Goal: Task Accomplishment & Management: Manage account settings

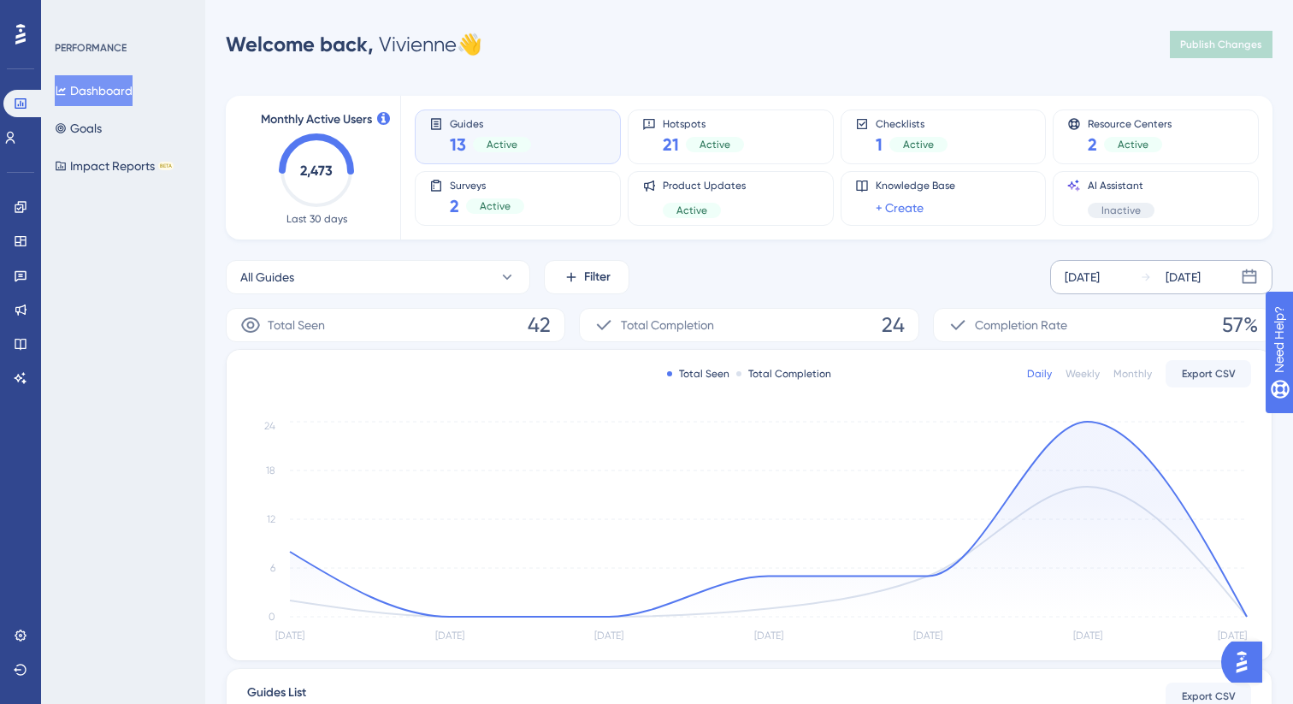
click at [1173, 287] on div "Sep 05 2025 Sep 11 2025" at bounding box center [1161, 277] width 222 height 34
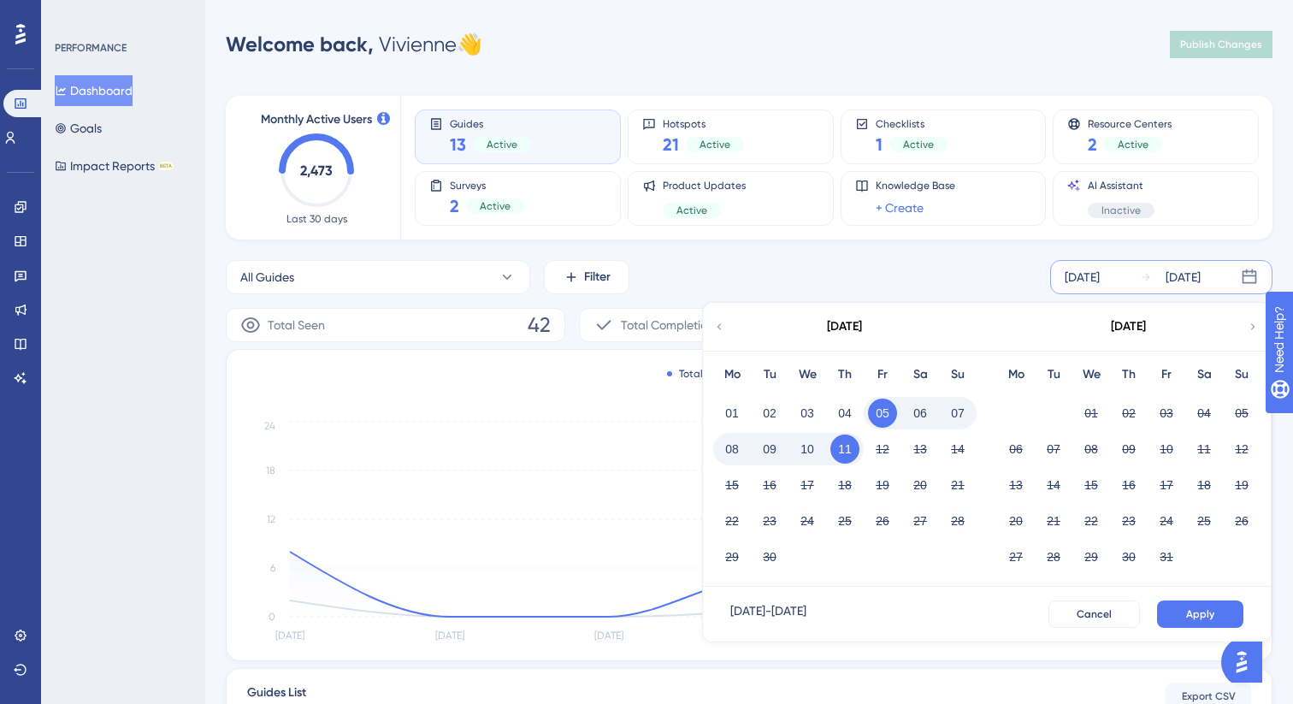
click at [805, 453] on button "10" at bounding box center [806, 448] width 29 height 29
click at [1197, 609] on span "Apply" at bounding box center [1200, 614] width 28 height 14
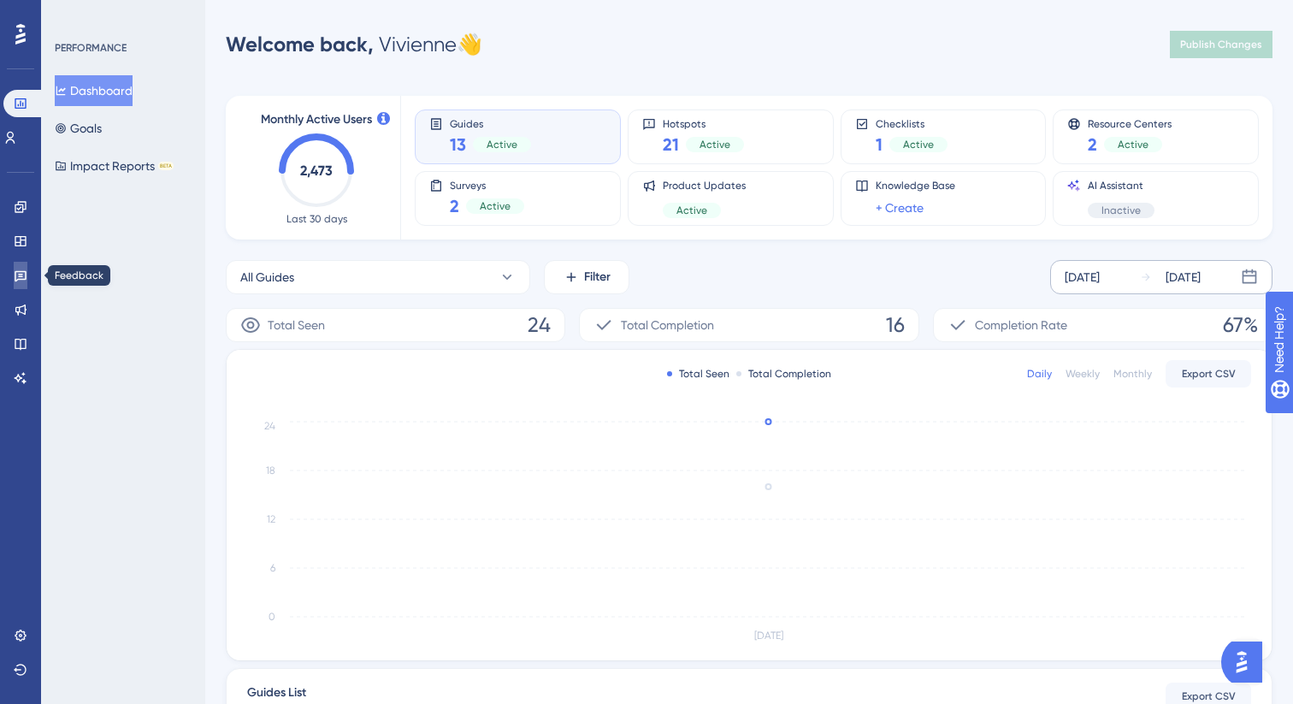
click at [21, 282] on link at bounding box center [21, 275] width 14 height 27
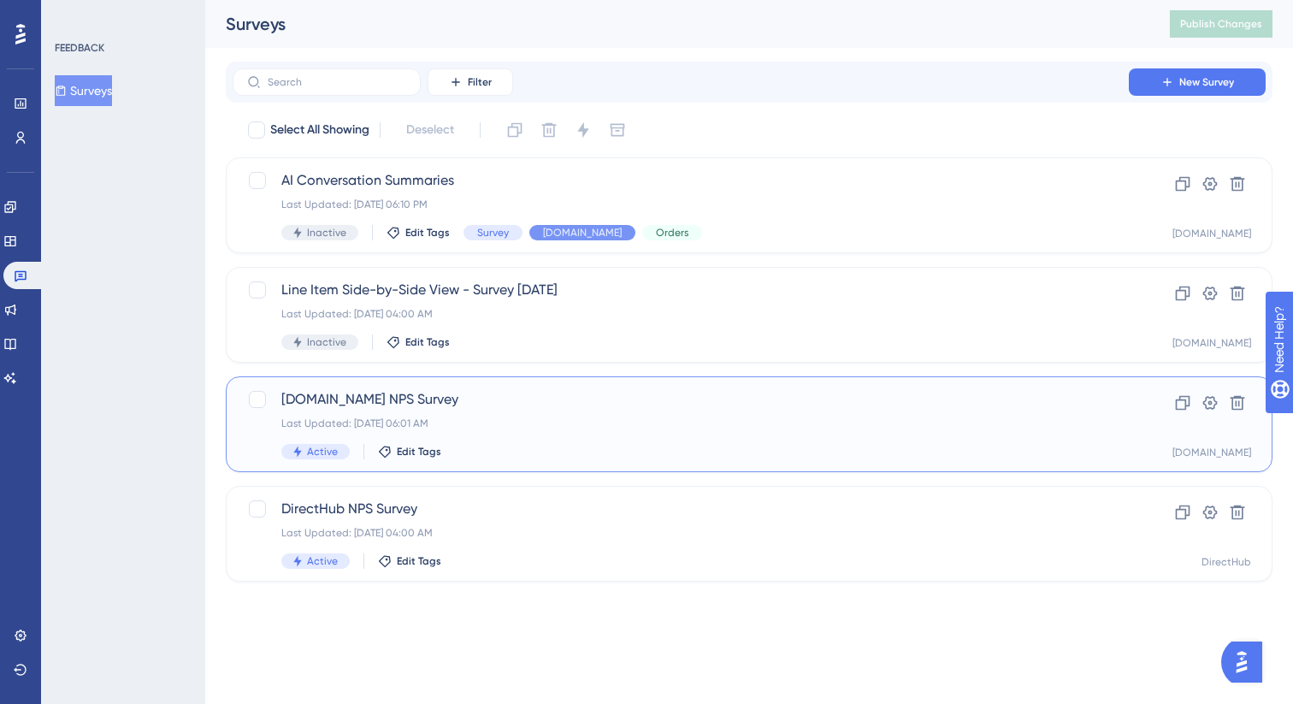
click at [510, 446] on div "Active Edit Tags" at bounding box center [680, 451] width 798 height 15
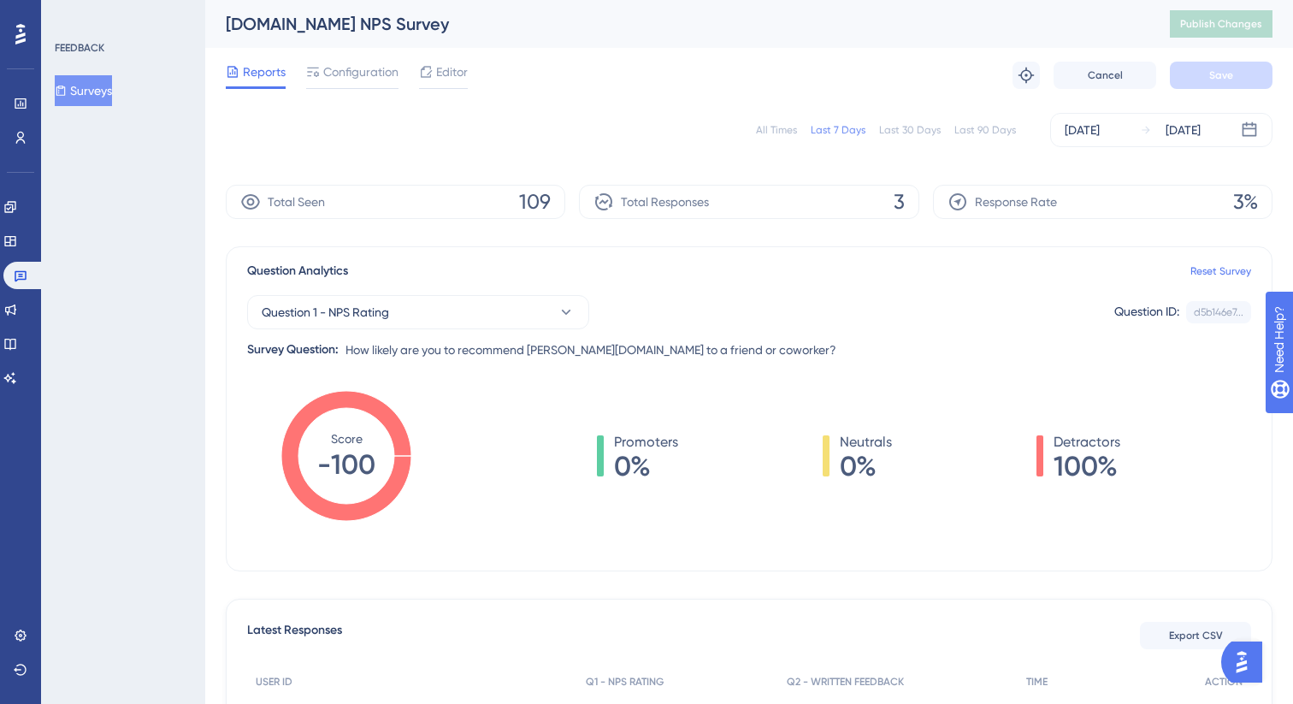
scroll to position [262, 0]
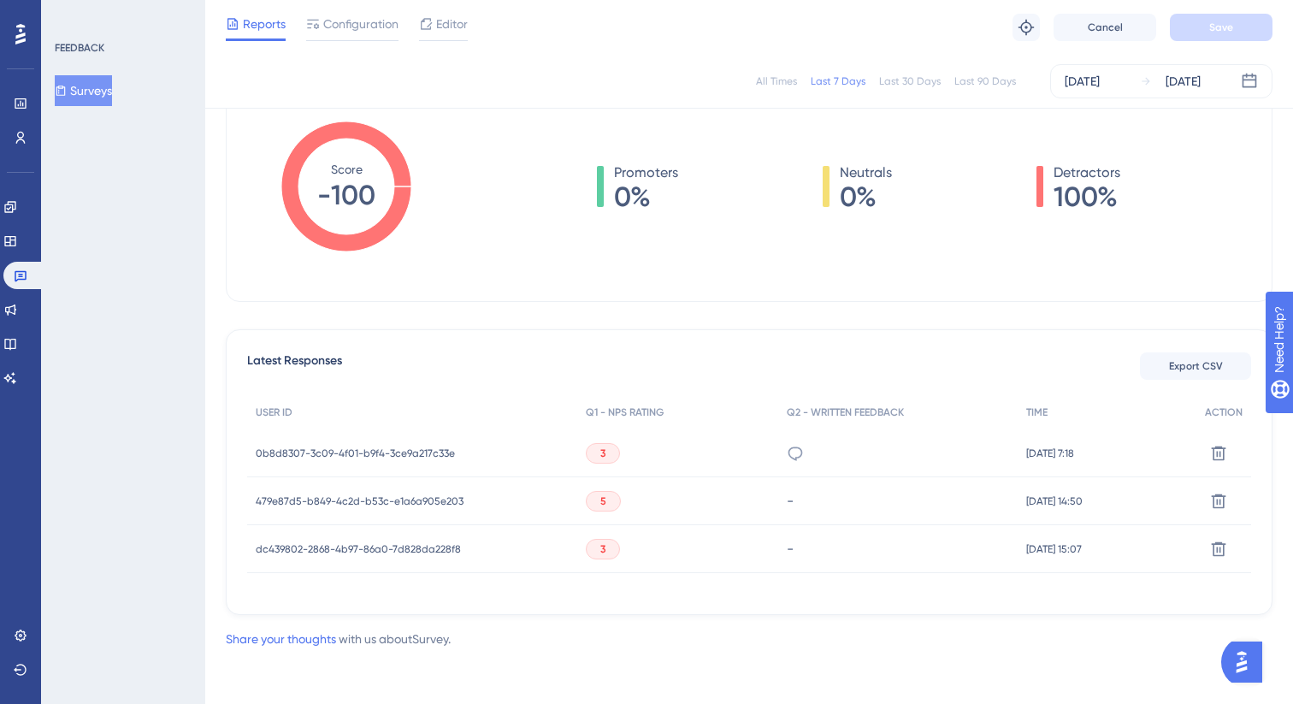
click at [373, 451] on span "0b8d8307-3c09-4f01-b9f4-3ce9a217c33e" at bounding box center [355, 453] width 199 height 14
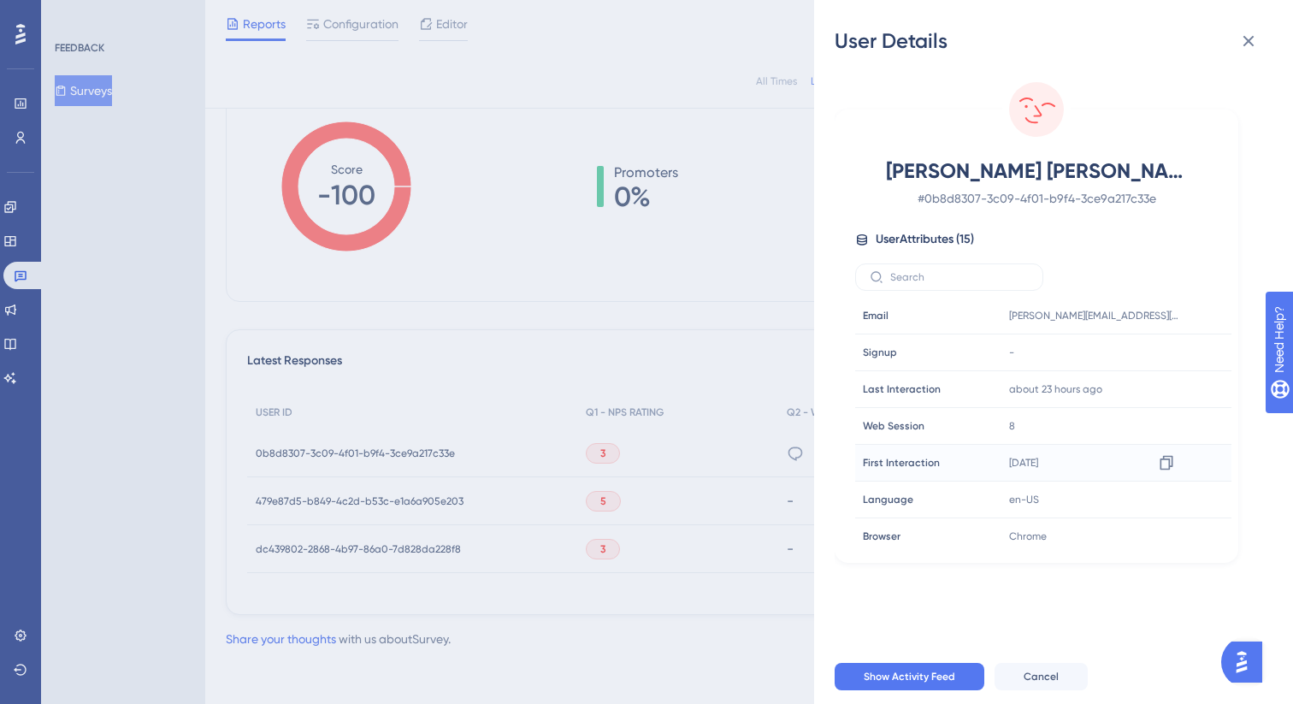
scroll to position [1, 0]
click at [1257, 27] on button at bounding box center [1248, 41] width 34 height 34
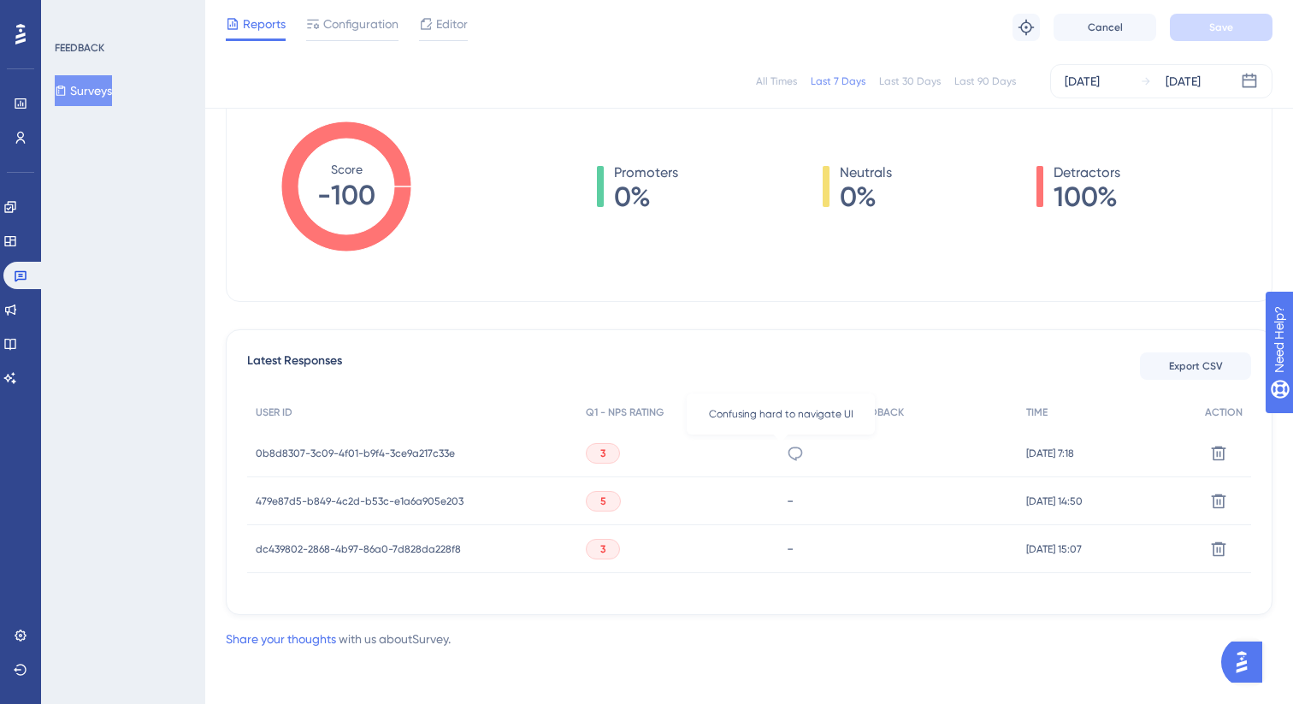
click at [786, 448] on icon at bounding box center [794, 453] width 17 height 17
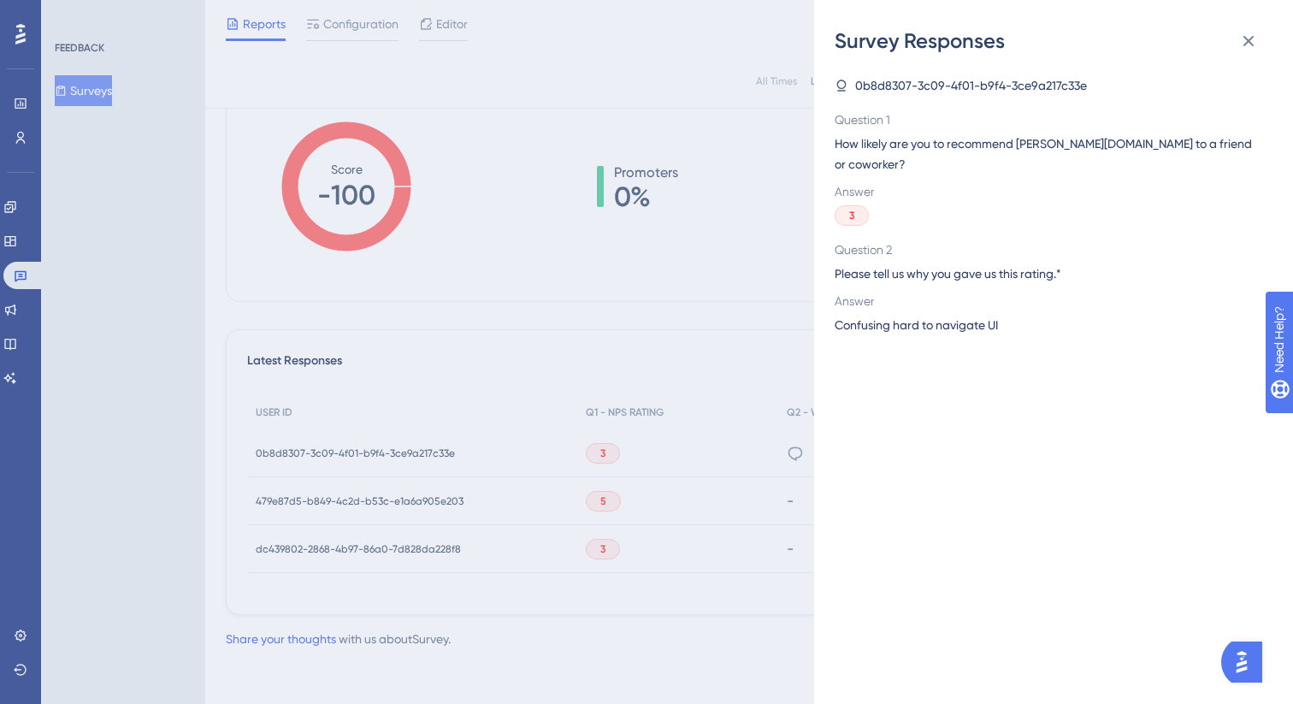
click at [437, 456] on div "Survey Responses 0b8d8307-3c09-4f01-b9f4-3ce9a217c33e Question 1 How likely are…" at bounding box center [646, 352] width 1293 height 704
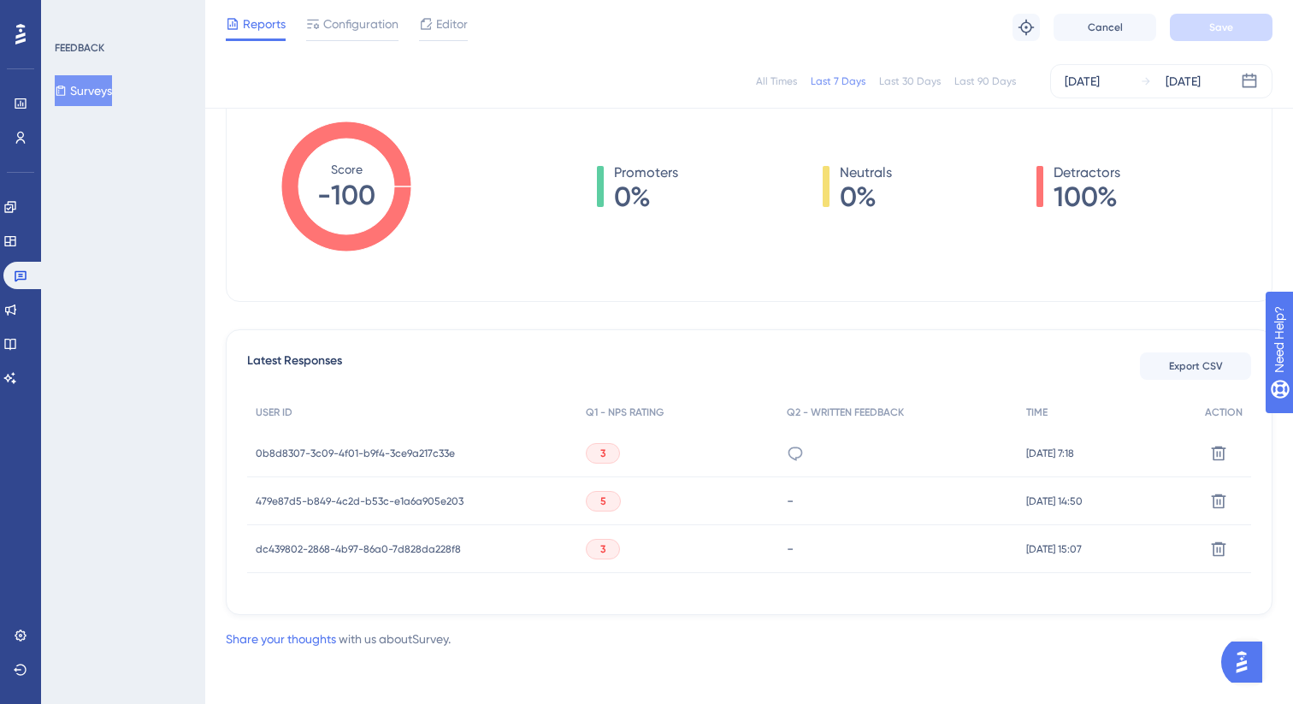
click at [437, 456] on span "0b8d8307-3c09-4f01-b9f4-3ce9a217c33e" at bounding box center [355, 453] width 199 height 14
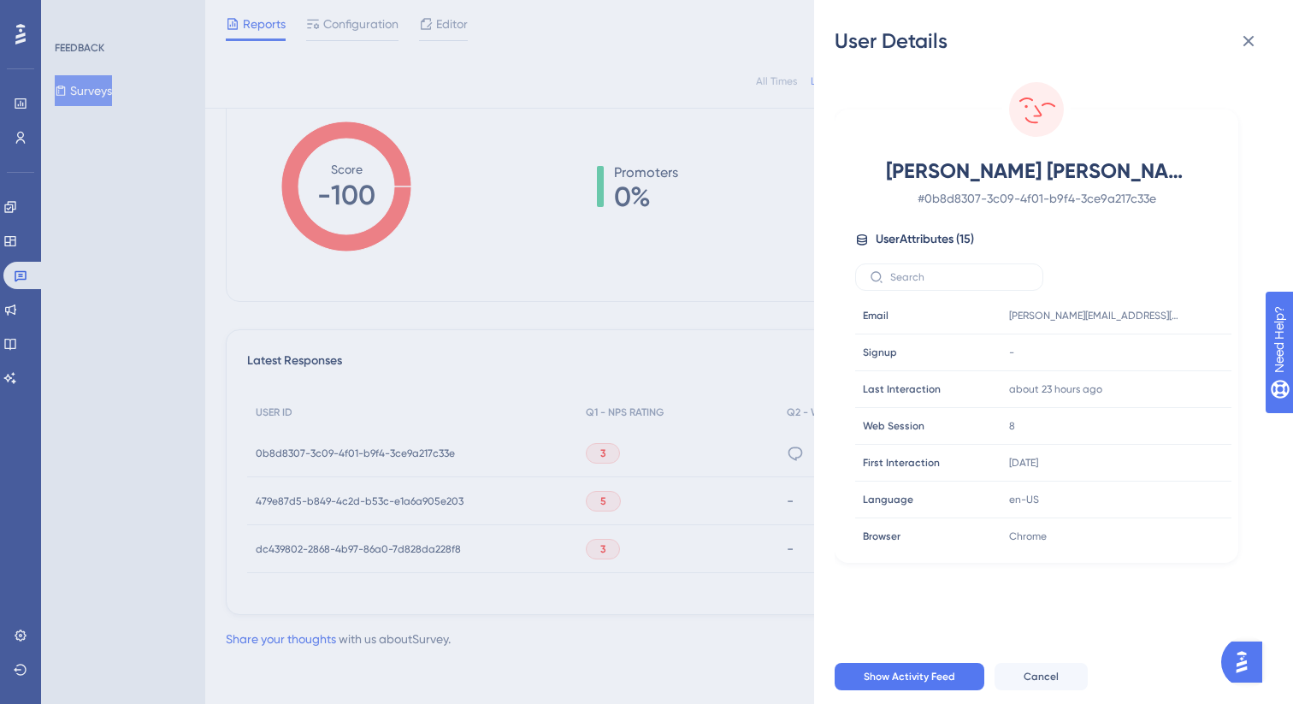
click at [1073, 169] on span "Jackson Magdanz" at bounding box center [1036, 170] width 301 height 27
click at [1247, 50] on icon at bounding box center [1248, 41] width 21 height 21
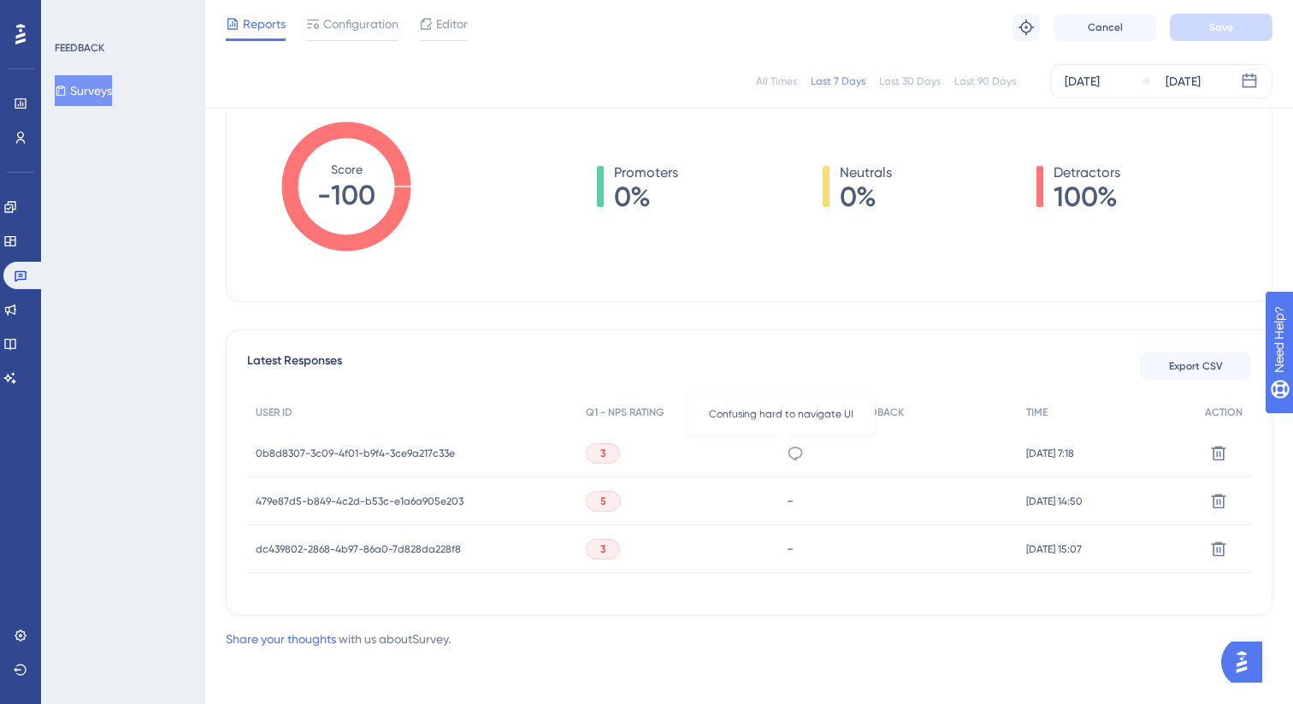
click at [786, 452] on icon at bounding box center [794, 453] width 17 height 17
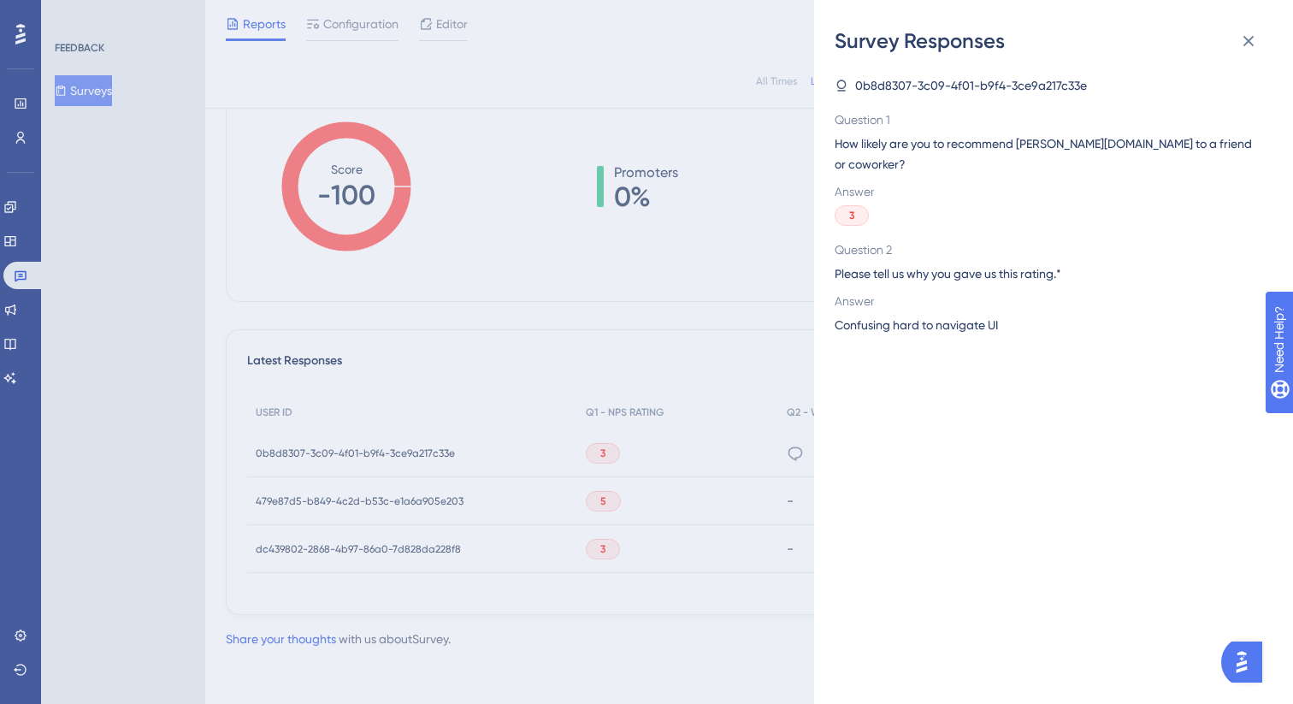
click at [961, 315] on span "Confusing hard to navigate UI" at bounding box center [915, 325] width 163 height 21
click at [850, 114] on span "Question 1" at bounding box center [1046, 119] width 424 height 21
click at [959, 315] on span "Confusing hard to navigate UI" at bounding box center [915, 325] width 163 height 21
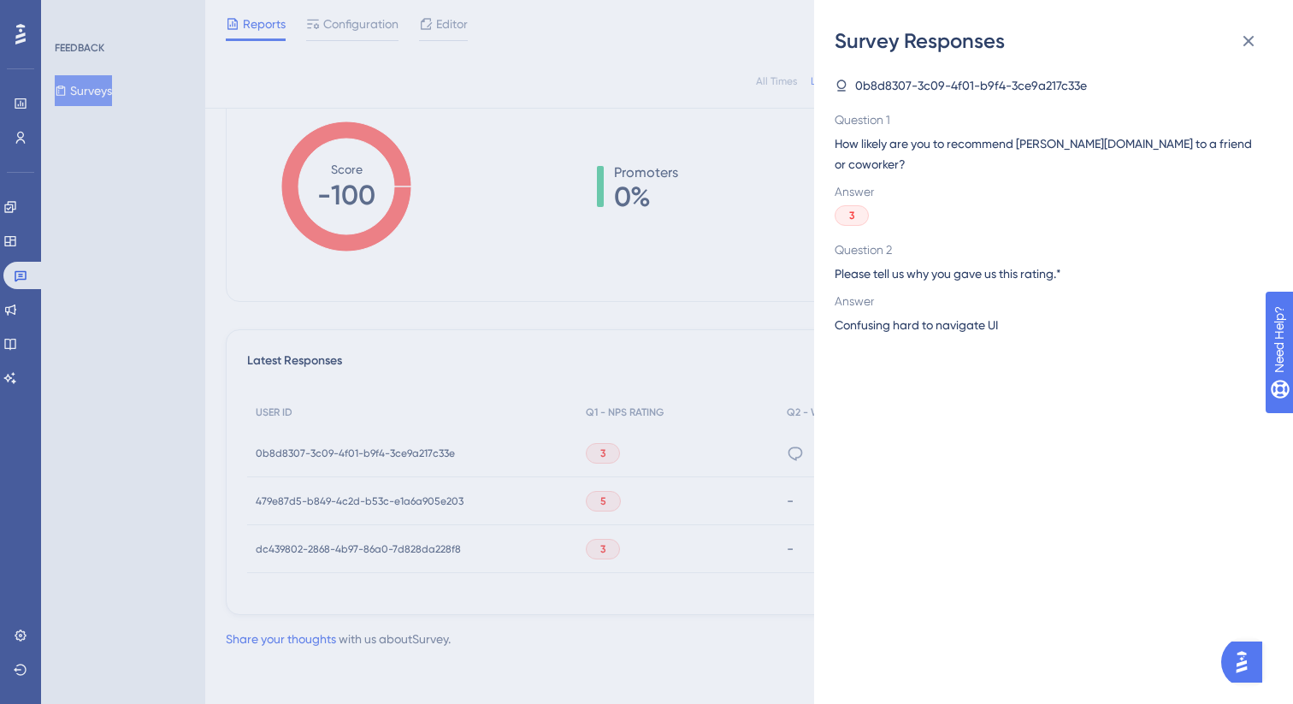
click at [959, 315] on span "Confusing hard to navigate UI" at bounding box center [915, 325] width 163 height 21
copy span "Confusing hard to navigate UI"
click at [358, 501] on div "Survey Responses 0b8d8307-3c09-4f01-b9f4-3ce9a217c33e Question 1 How likely are…" at bounding box center [646, 352] width 1293 height 704
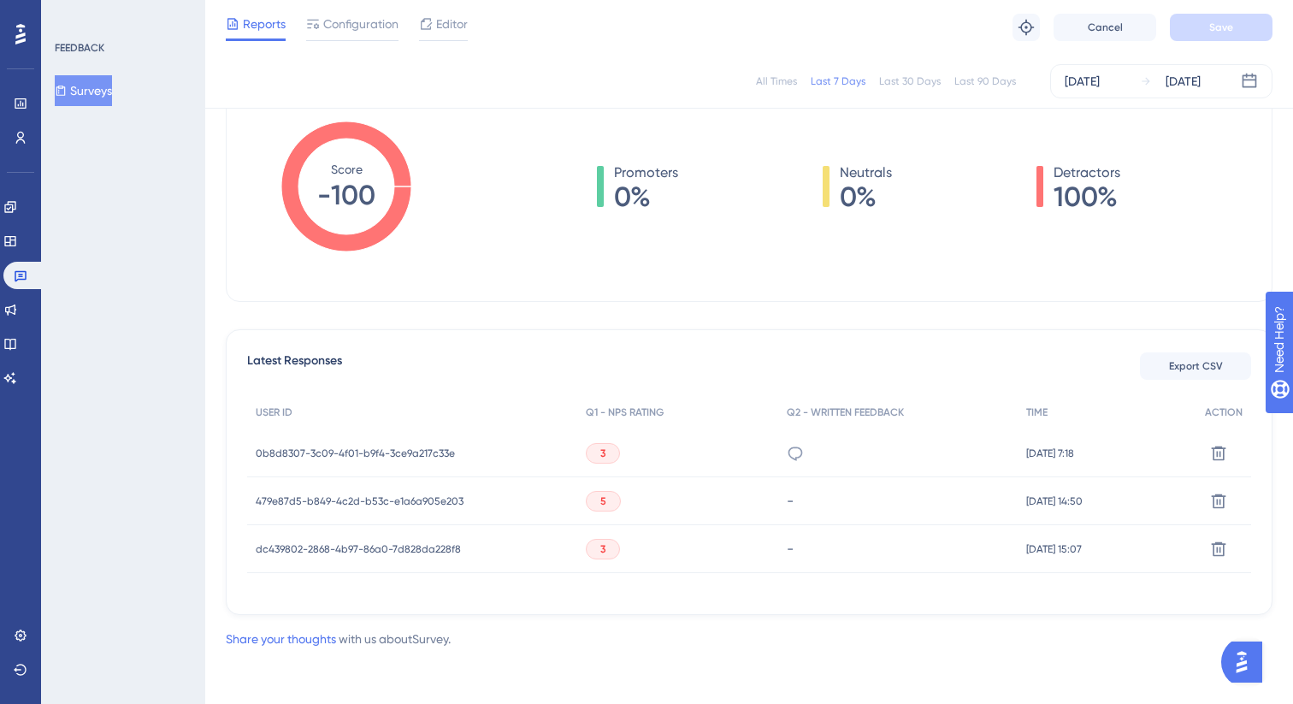
click at [357, 461] on div "0b8d8307-3c09-4f01-b9f4-3ce9a217c33e 0b8d8307-3c09-4f01-b9f4-3ce9a217c33e" at bounding box center [355, 453] width 199 height 48
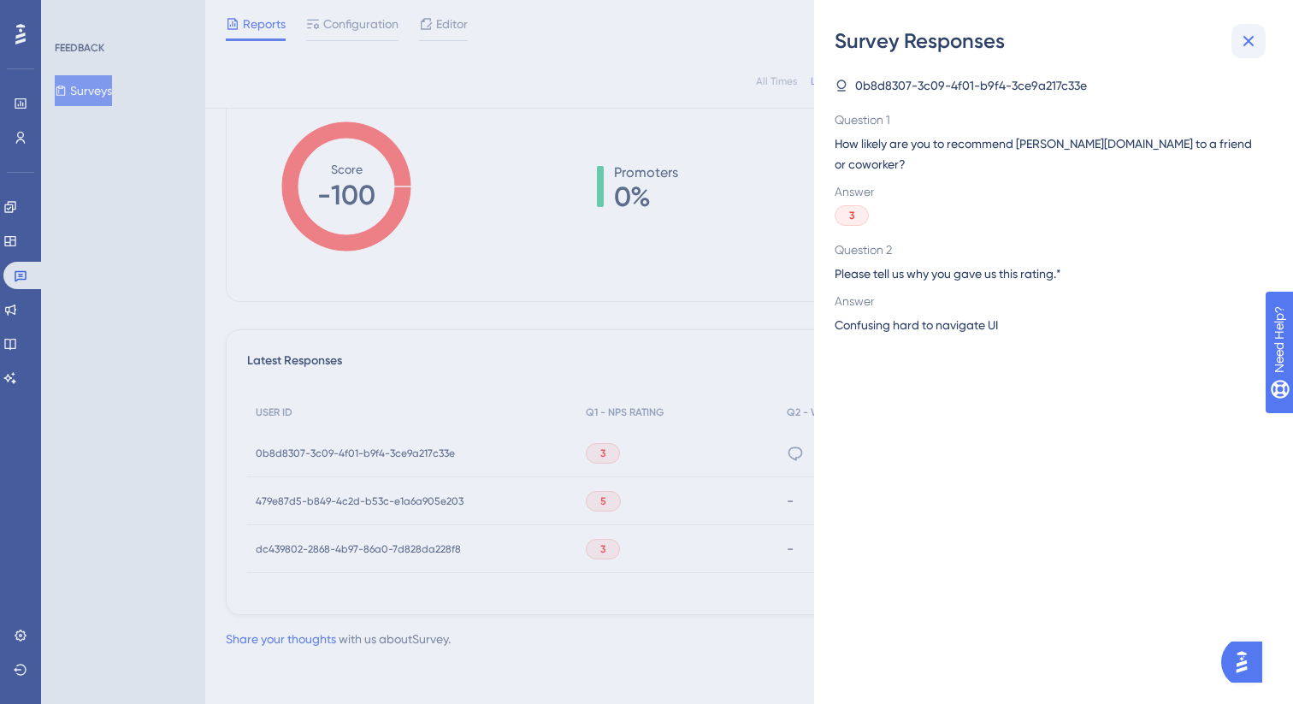
click at [1251, 39] on icon at bounding box center [1248, 41] width 21 height 21
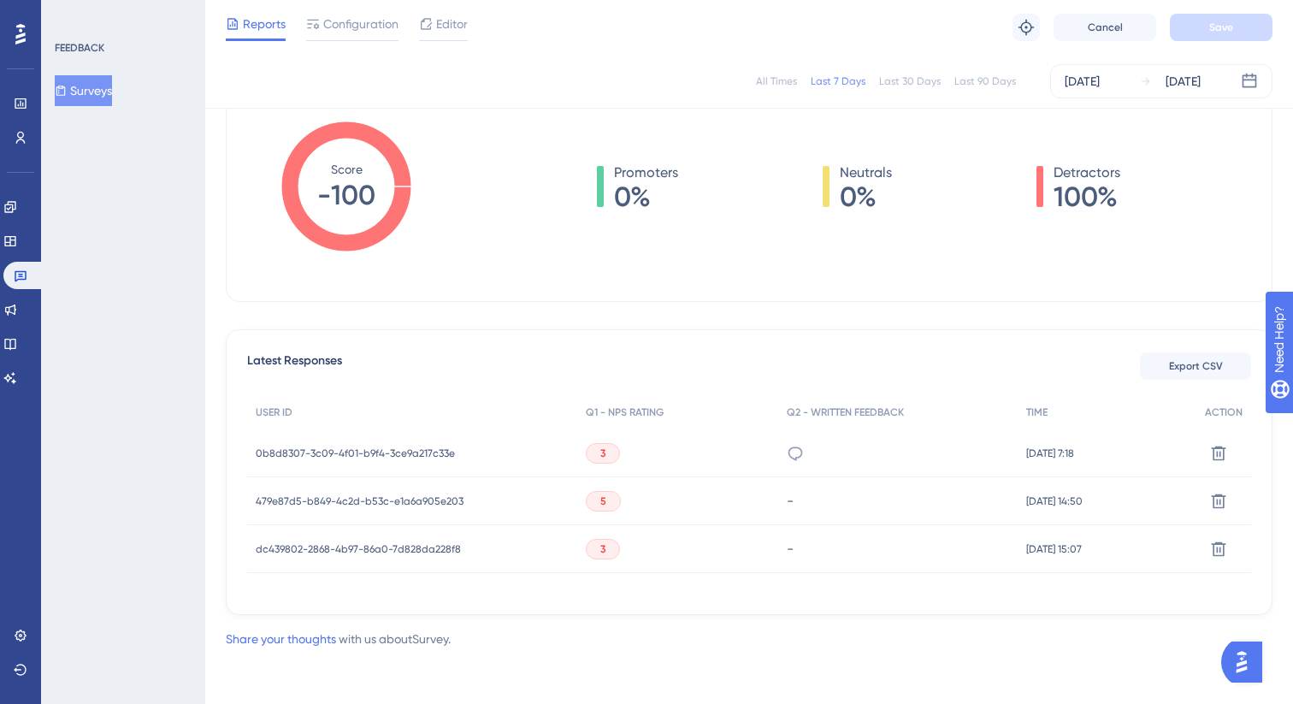
click at [392, 439] on div "0b8d8307-3c09-4f01-b9f4-3ce9a217c33e 0b8d8307-3c09-4f01-b9f4-3ce9a217c33e" at bounding box center [355, 453] width 199 height 48
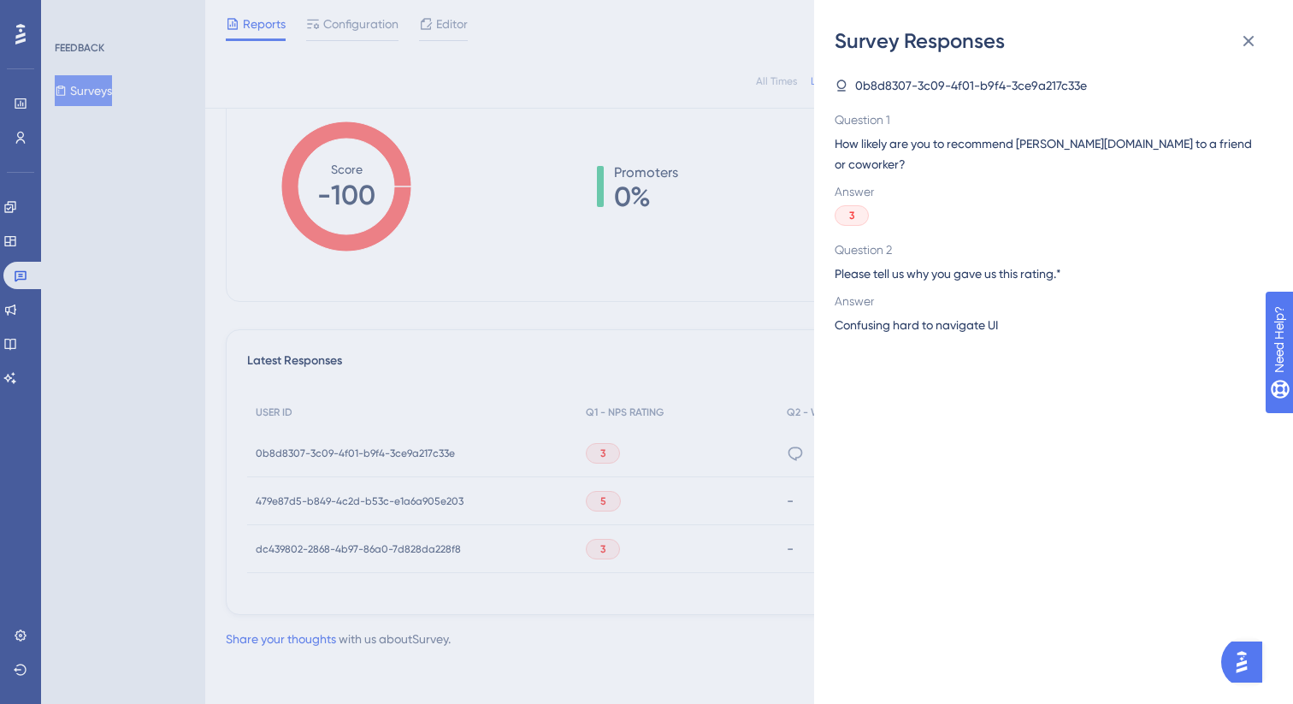
click at [391, 451] on div "Survey Responses 0b8d8307-3c09-4f01-b9f4-3ce9a217c33e Question 1 How likely are…" at bounding box center [646, 352] width 1293 height 704
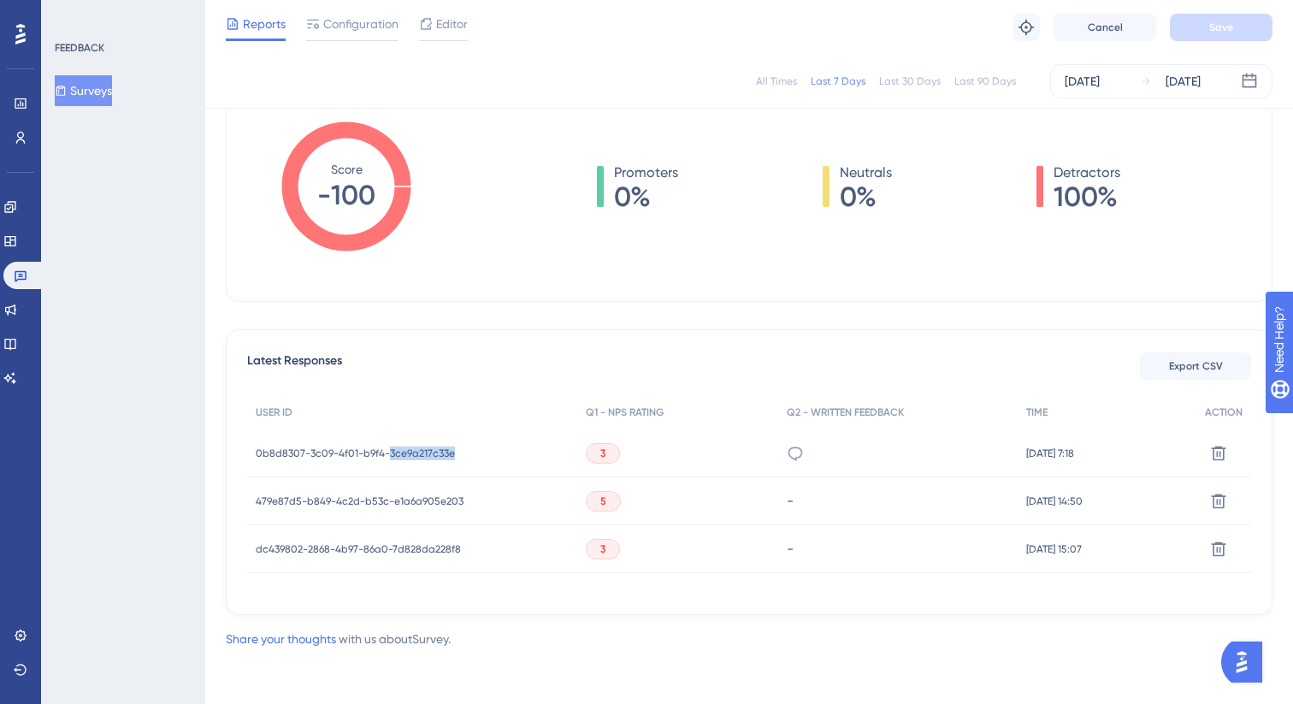
click at [391, 451] on span "0b8d8307-3c09-4f01-b9f4-3ce9a217c33e" at bounding box center [355, 453] width 199 height 14
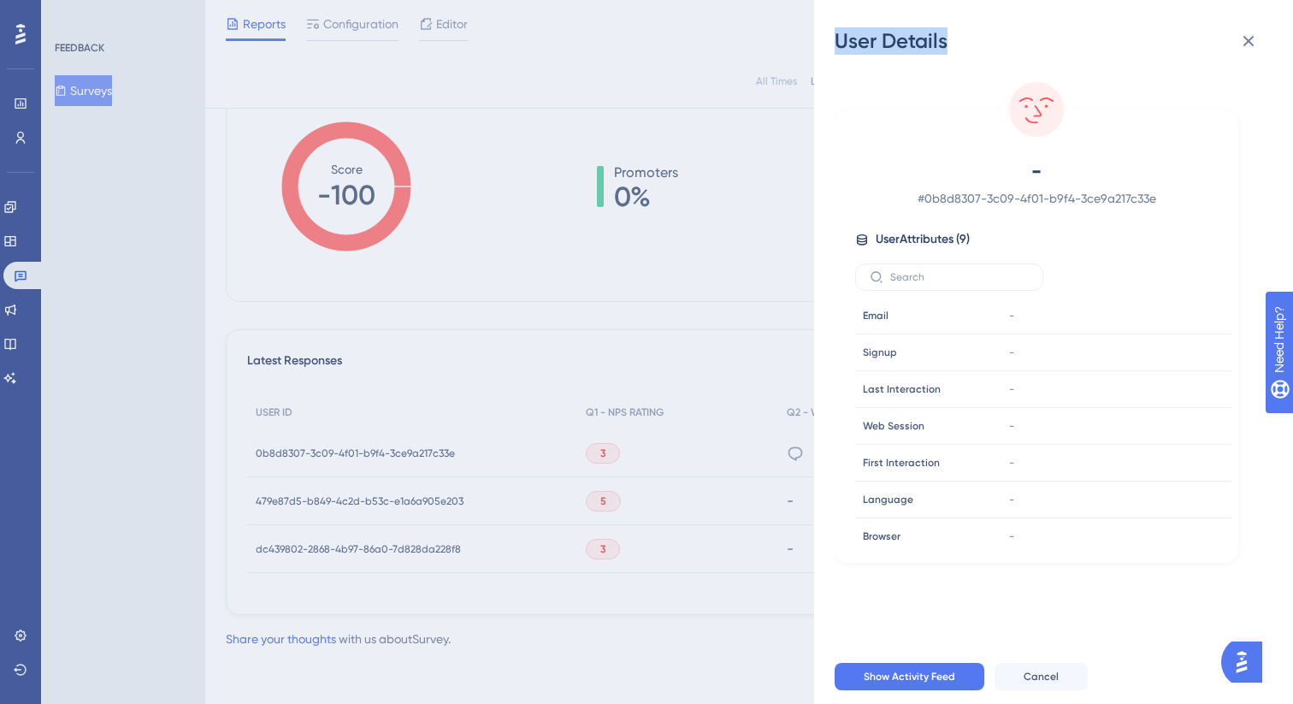
click at [391, 451] on div "User Details - # 0b8d8307-3c09-4f01-b9f4-3ce9a217c33e User Attributes ( 9 ) Ema…" at bounding box center [646, 352] width 1293 height 704
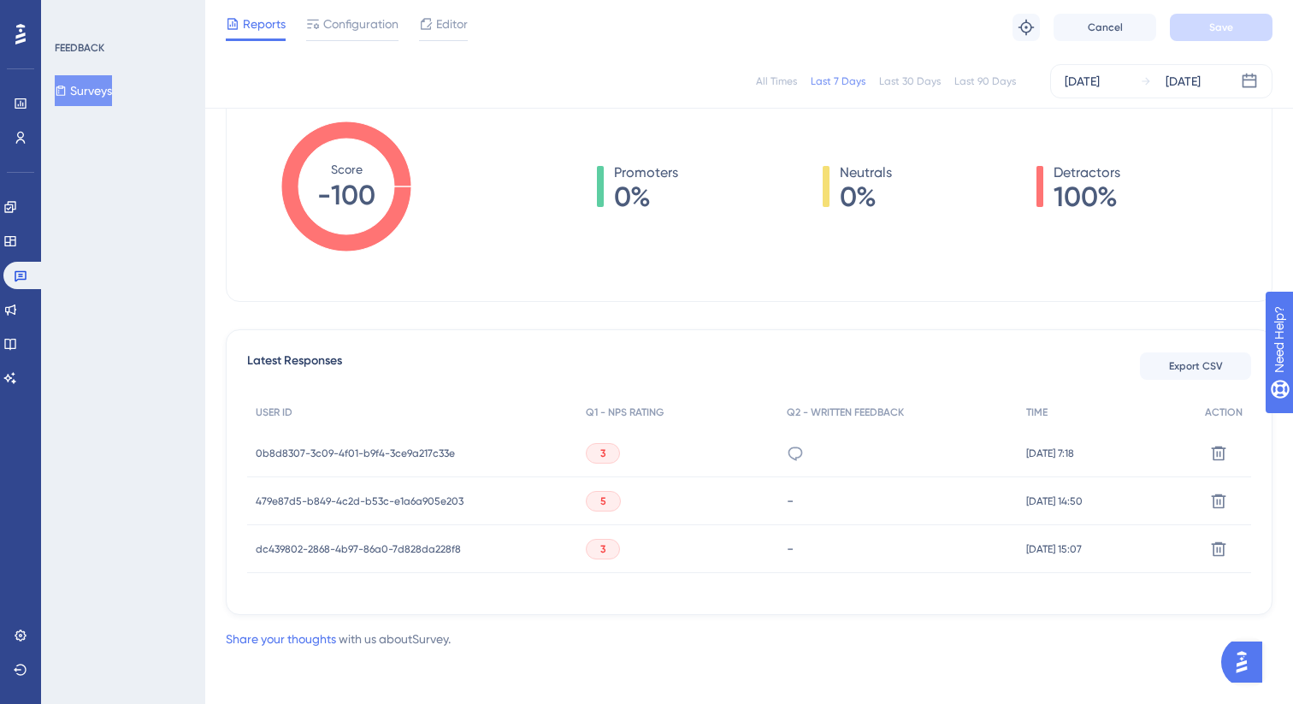
click at [391, 451] on span "0b8d8307-3c09-4f01-b9f4-3ce9a217c33e" at bounding box center [355, 453] width 199 height 14
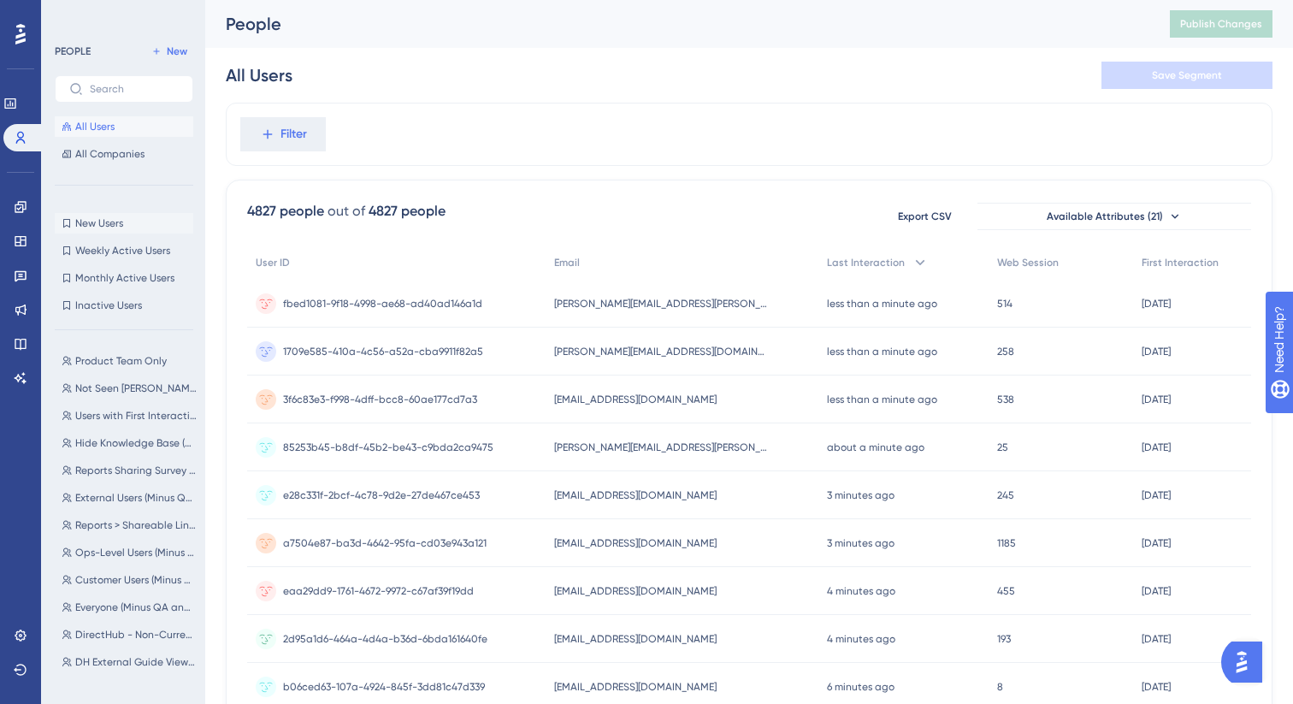
click at [122, 215] on button "New Users New Users" at bounding box center [124, 223] width 138 height 21
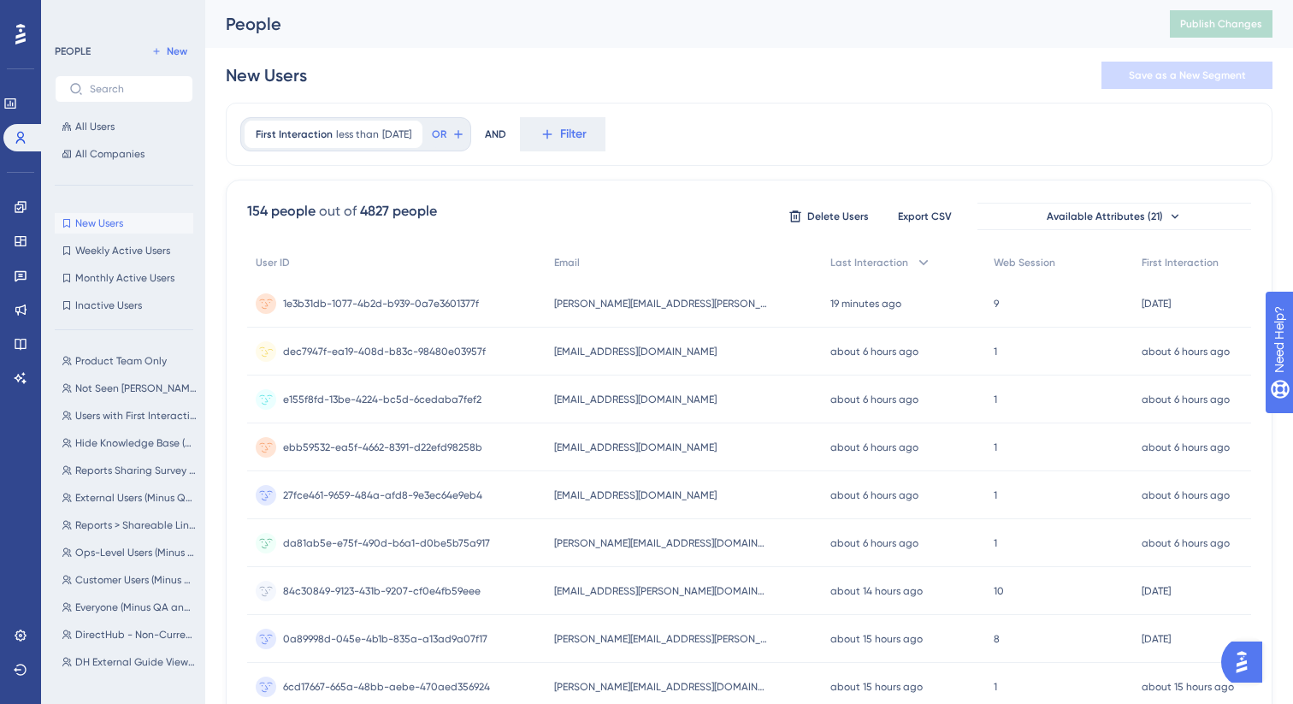
click at [666, 359] on div "[EMAIL_ADDRESS][DOMAIN_NAME] [DOMAIN_NAME][EMAIL_ADDRESS][DOMAIN_NAME]" at bounding box center [683, 351] width 276 height 48
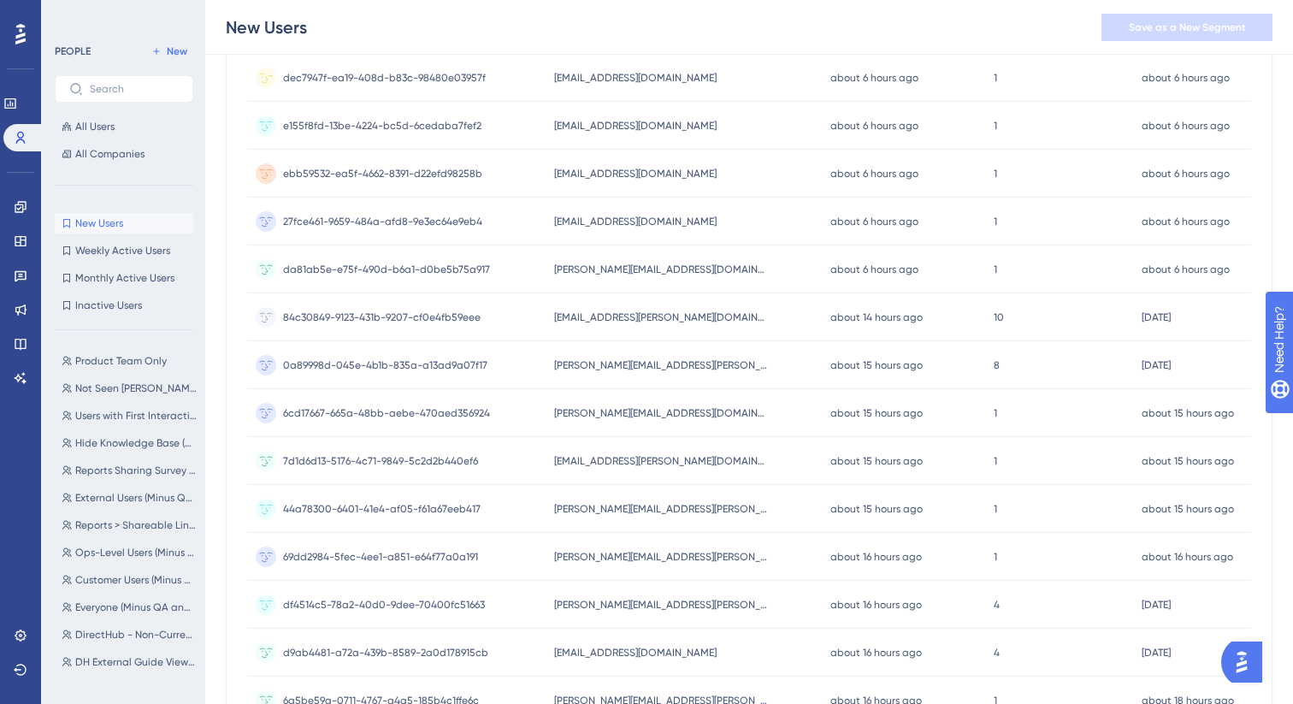
scroll to position [333, 0]
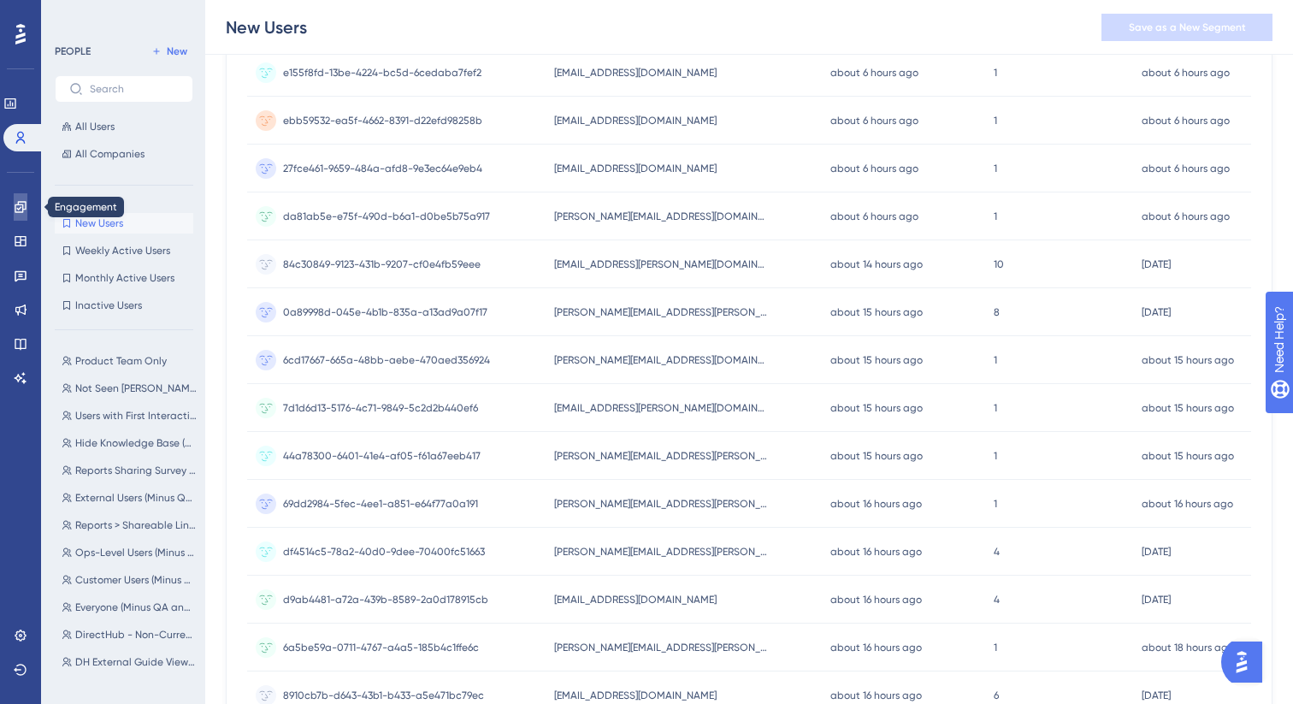
click at [18, 210] on icon at bounding box center [21, 207] width 14 height 14
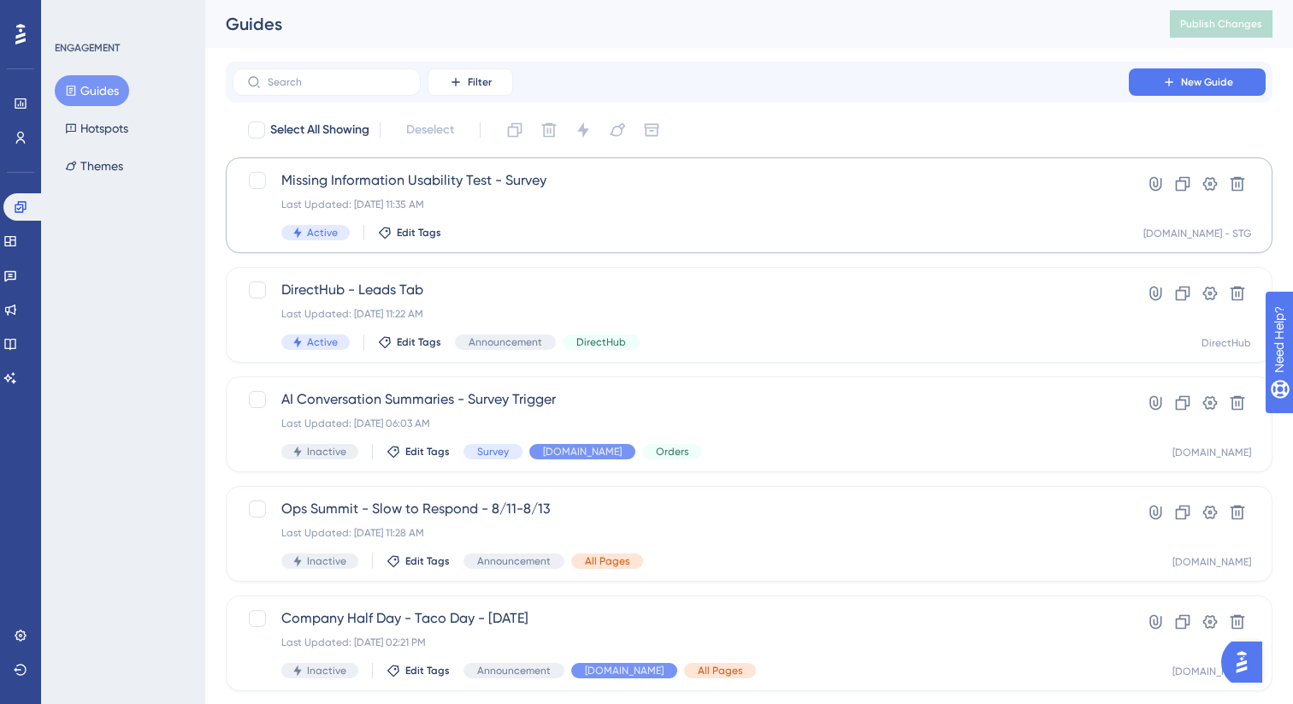
click at [612, 220] on div "Missing Information Usability Test - Survey Last Updated: [DATE] 11:35 AM Activ…" at bounding box center [680, 205] width 798 height 70
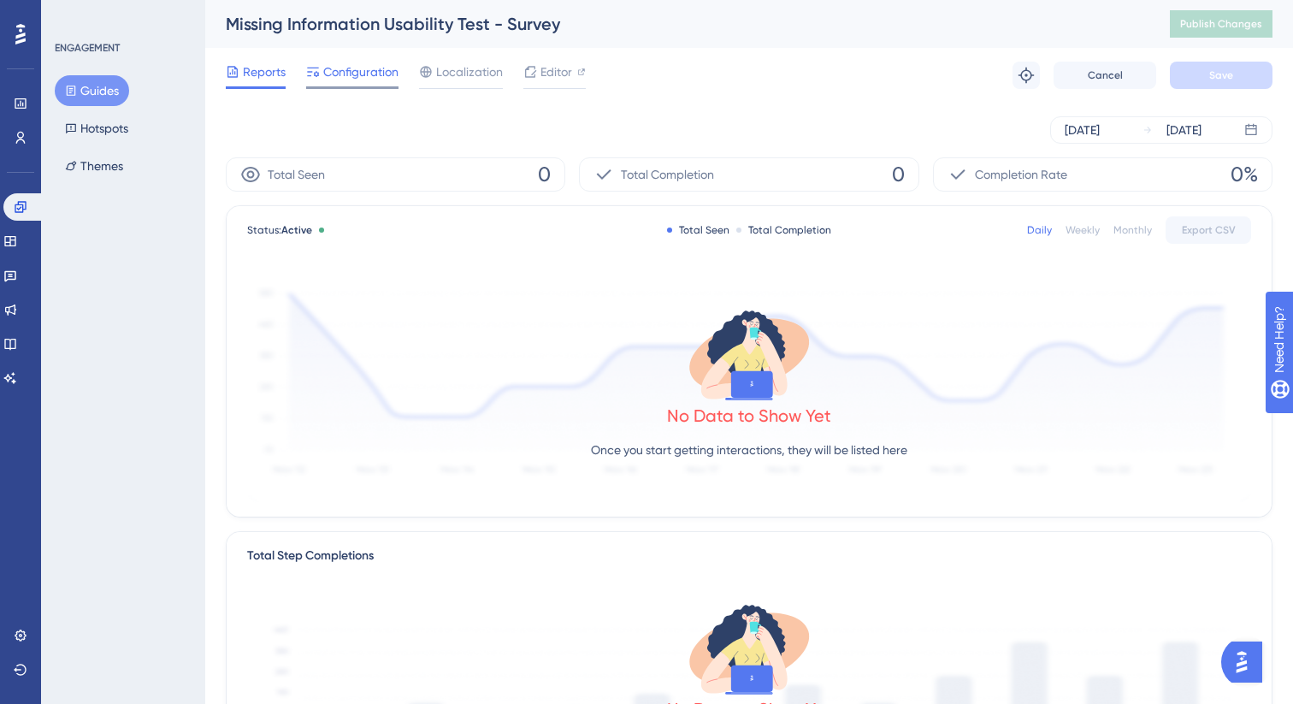
click at [328, 71] on span "Configuration" at bounding box center [360, 72] width 75 height 21
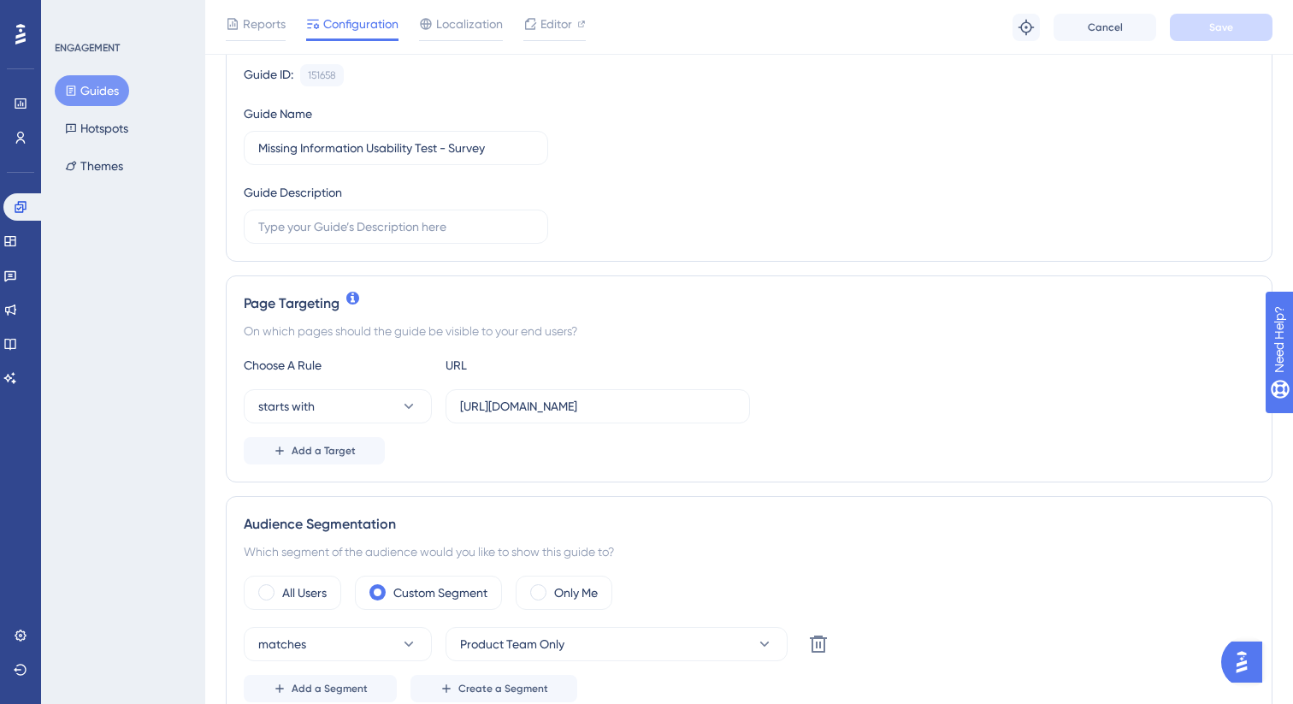
scroll to position [232, 0]
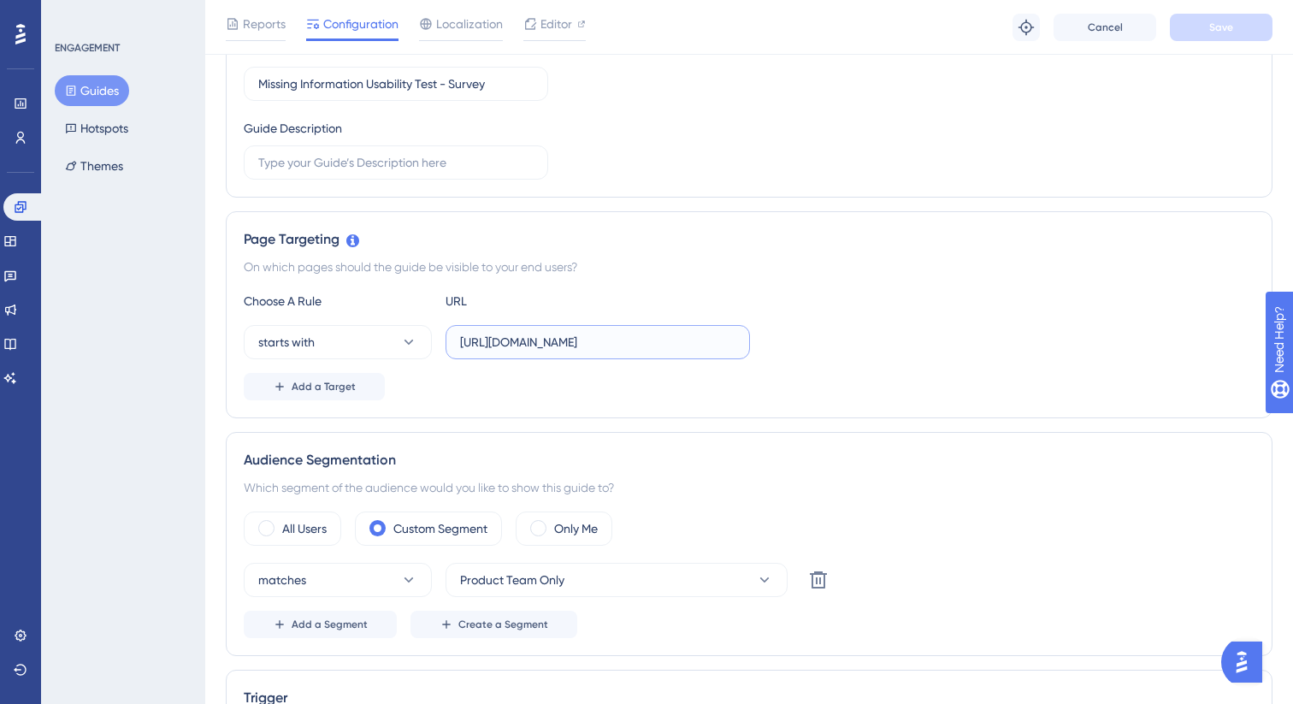
click at [530, 348] on input "[URL][DOMAIN_NAME]" at bounding box center [597, 342] width 275 height 19
click at [522, 342] on input "[URL][DOMAIN_NAME]" at bounding box center [597, 342] width 275 height 19
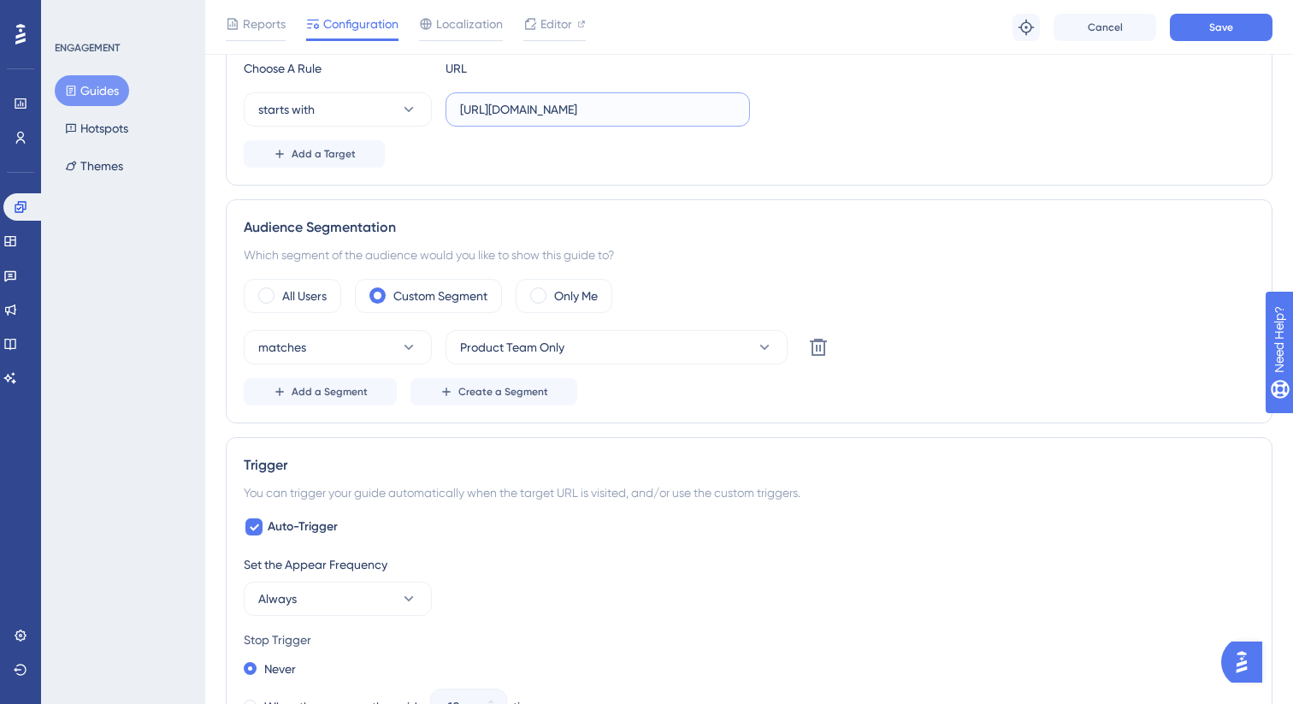
scroll to position [686, 0]
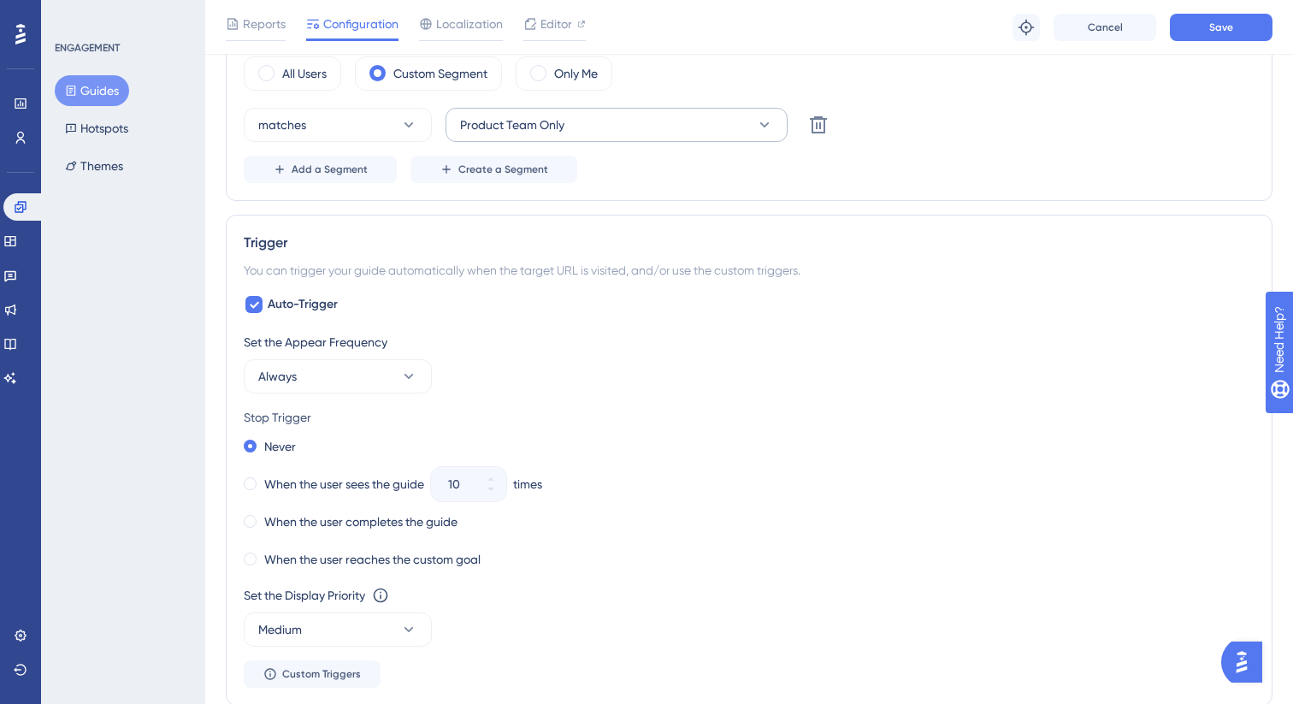
type input "[URL][DOMAIN_NAME]"
click at [602, 139] on button "Product Team Only" at bounding box center [616, 125] width 342 height 34
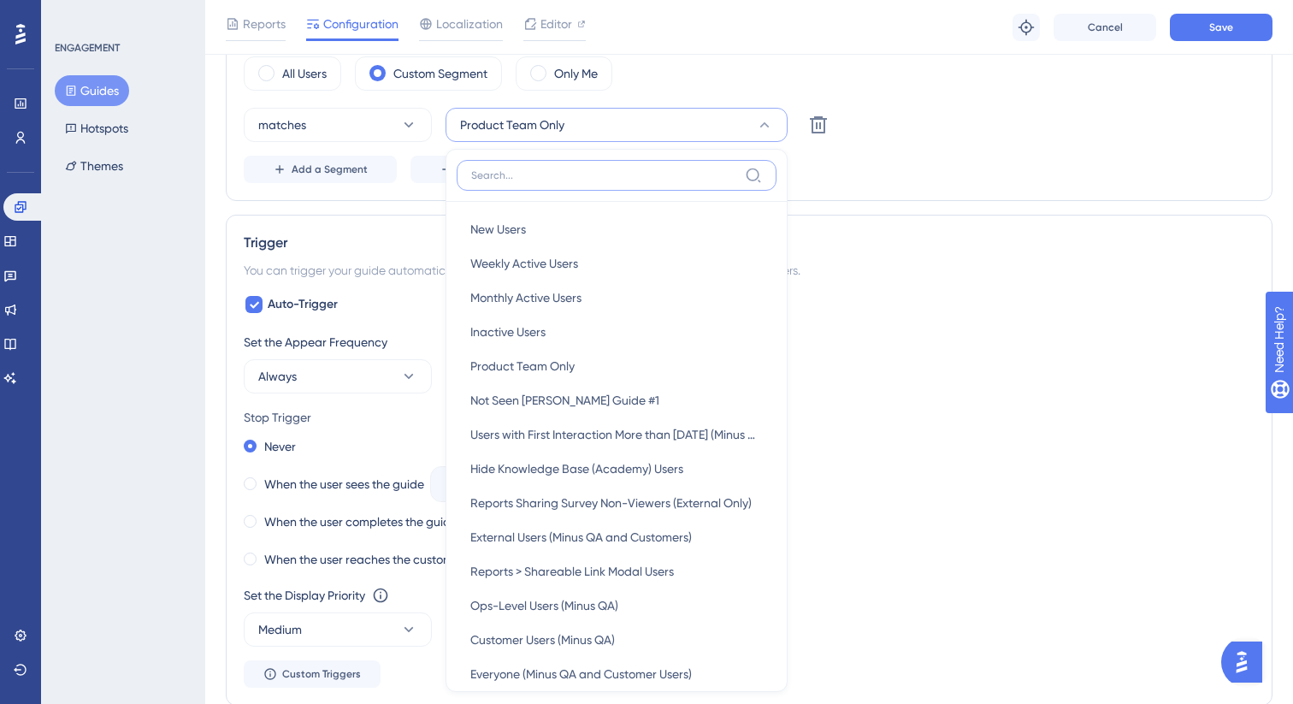
scroll to position [744, 0]
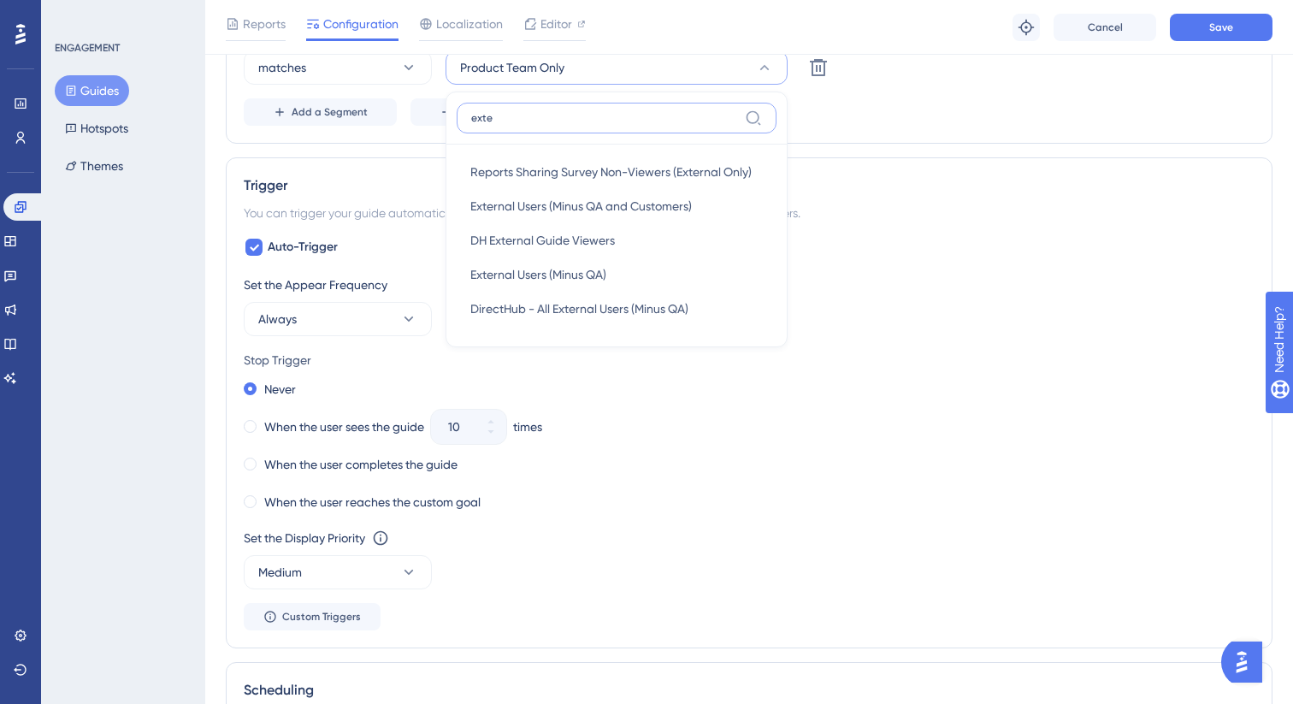
type input "exter"
click at [586, 197] on span "External Users (Minus QA and Customers)" at bounding box center [580, 206] width 221 height 21
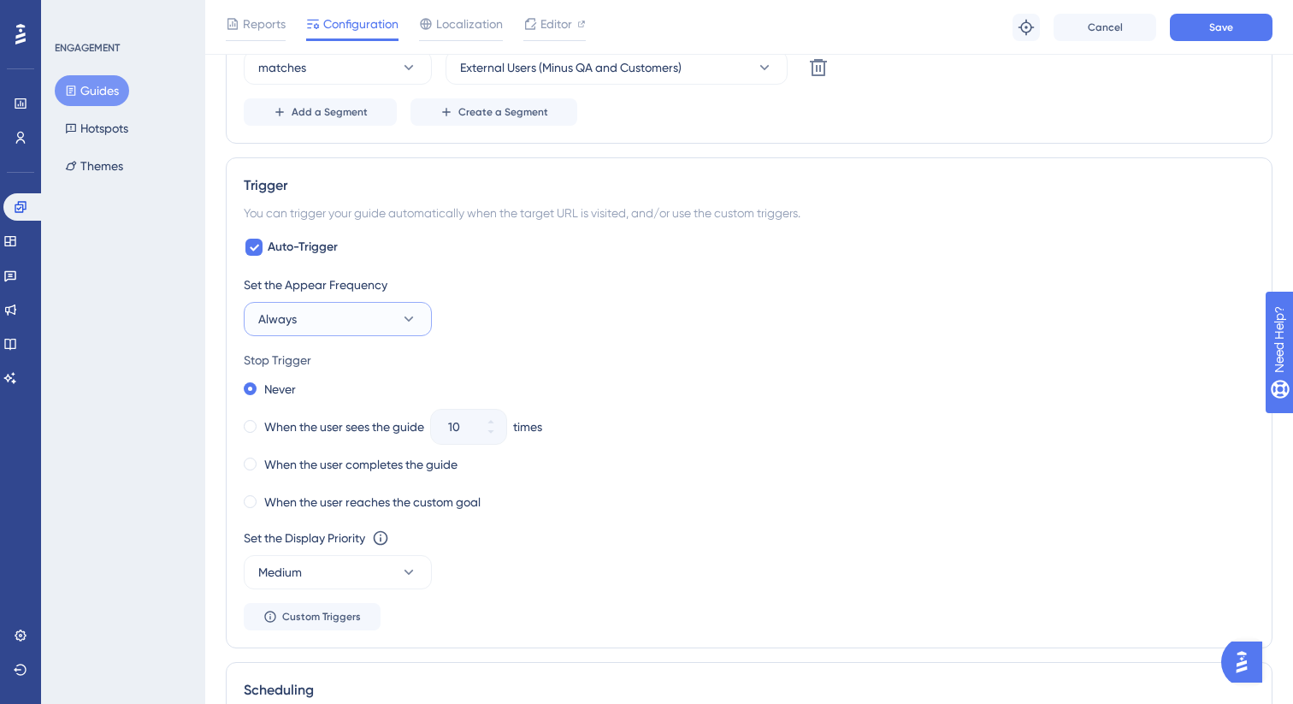
click at [389, 322] on button "Always" at bounding box center [338, 319] width 188 height 34
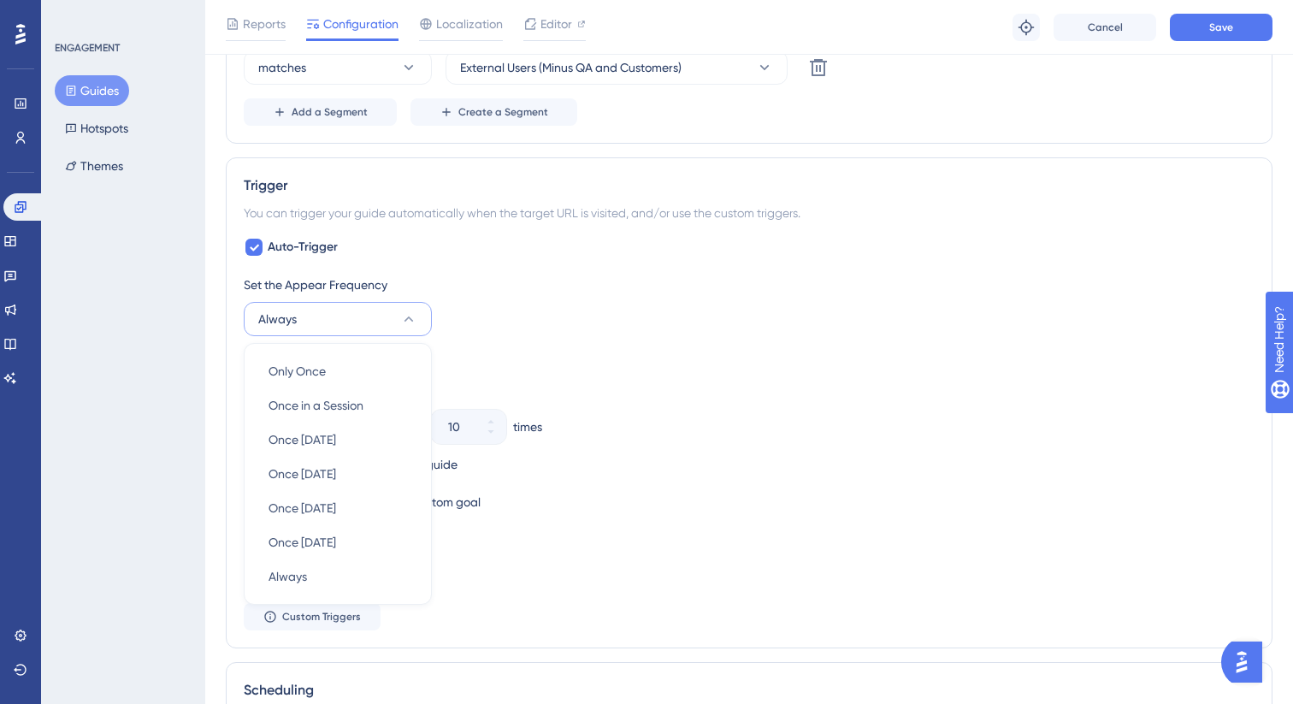
scroll to position [865, 0]
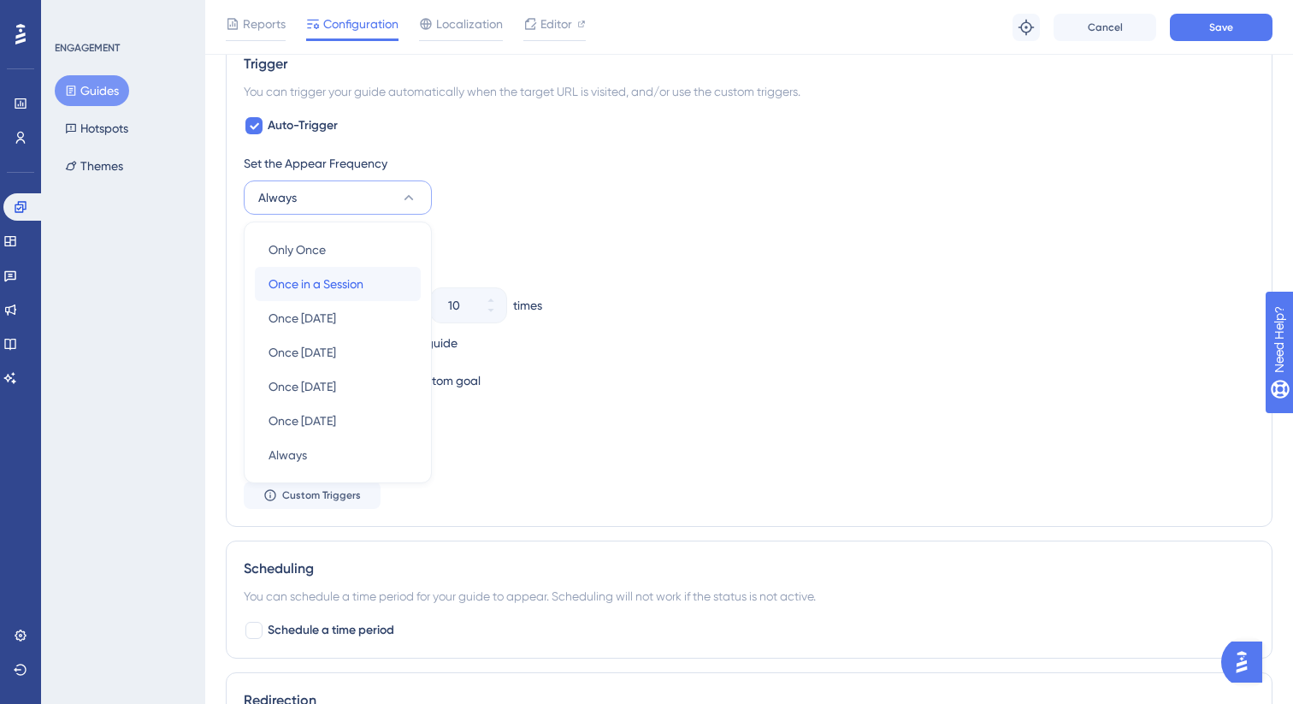
click at [389, 297] on div "Once in a Session Once in a Session" at bounding box center [337, 284] width 138 height 34
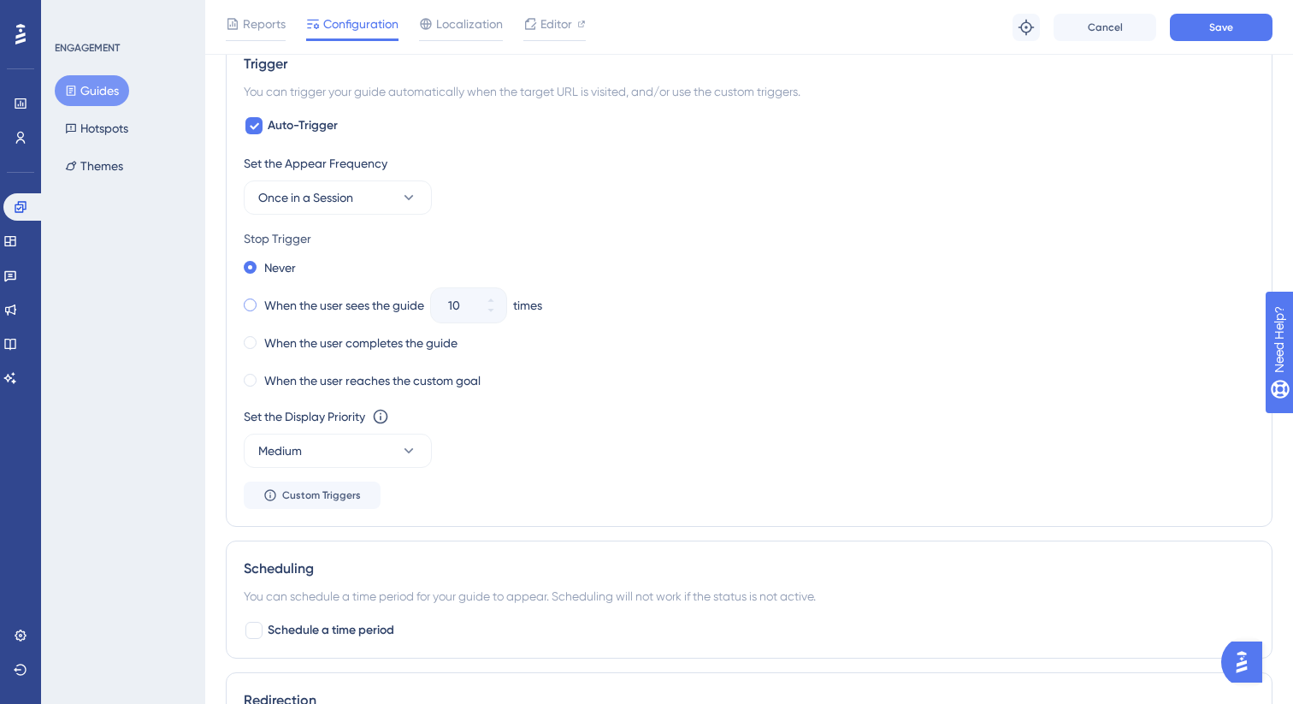
click at [370, 293] on div "When the user sees the guide" at bounding box center [334, 305] width 180 height 24
click at [451, 308] on input "10" at bounding box center [460, 305] width 24 height 21
type input "3"
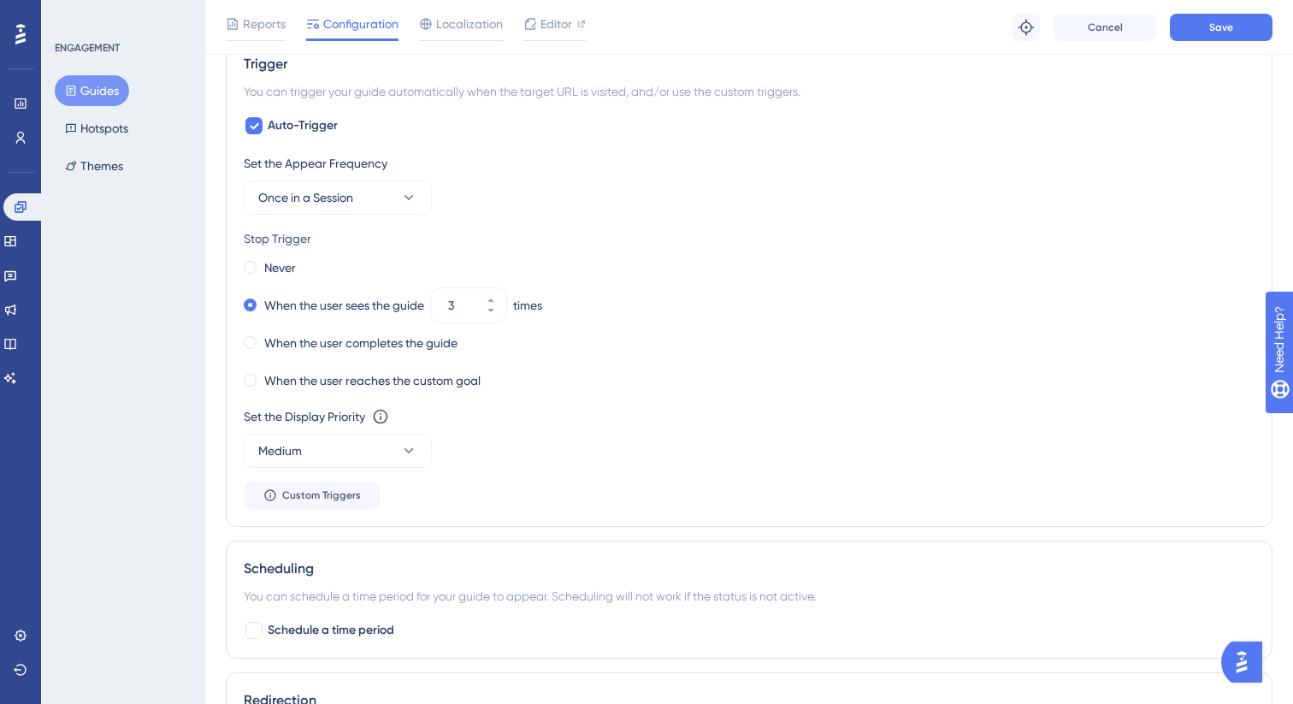
click at [596, 345] on div "When the user completes the guide" at bounding box center [749, 343] width 1010 height 24
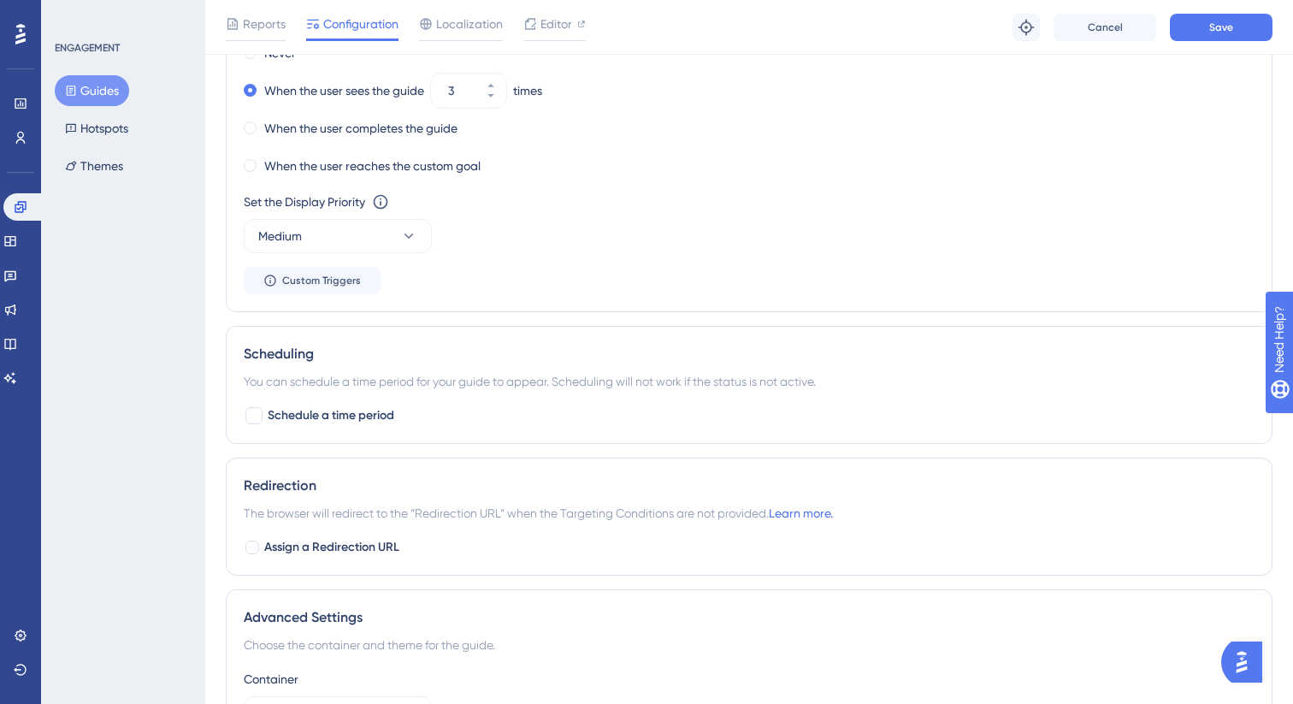
scroll to position [1162, 0]
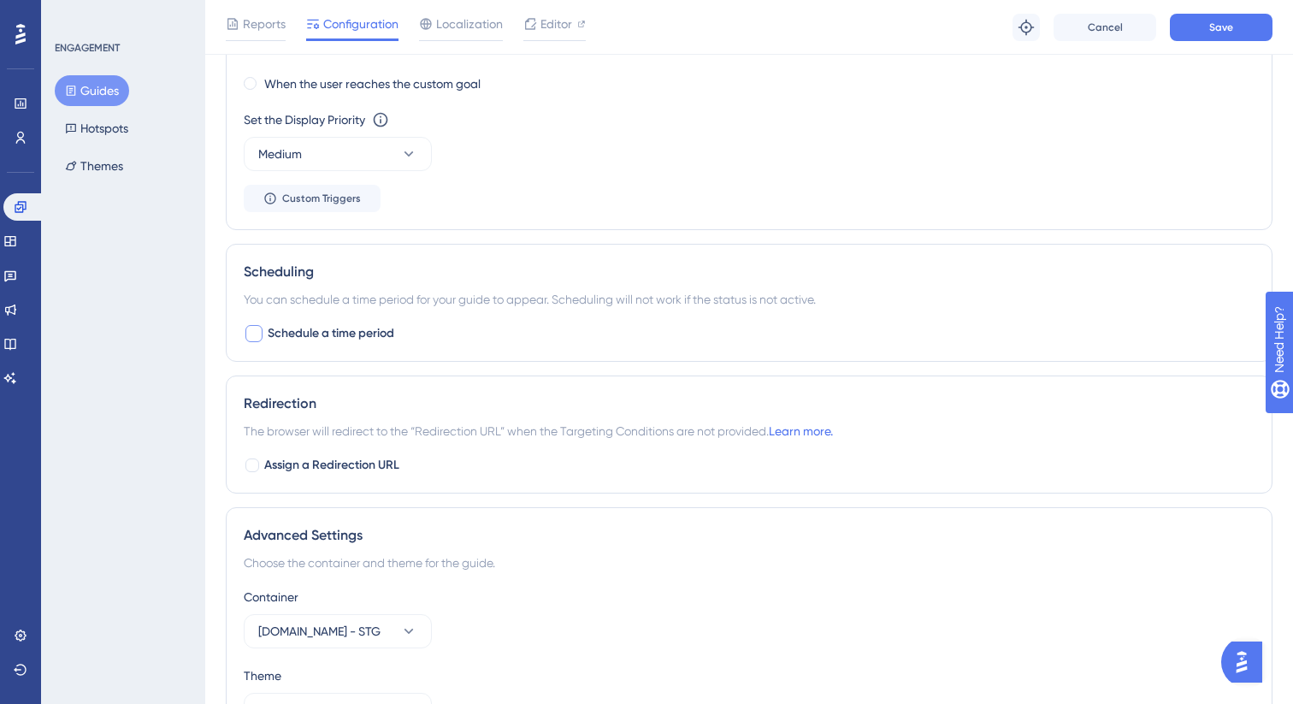
click at [366, 331] on span "Schedule a time period" at bounding box center [331, 333] width 127 height 21
checkbox input "true"
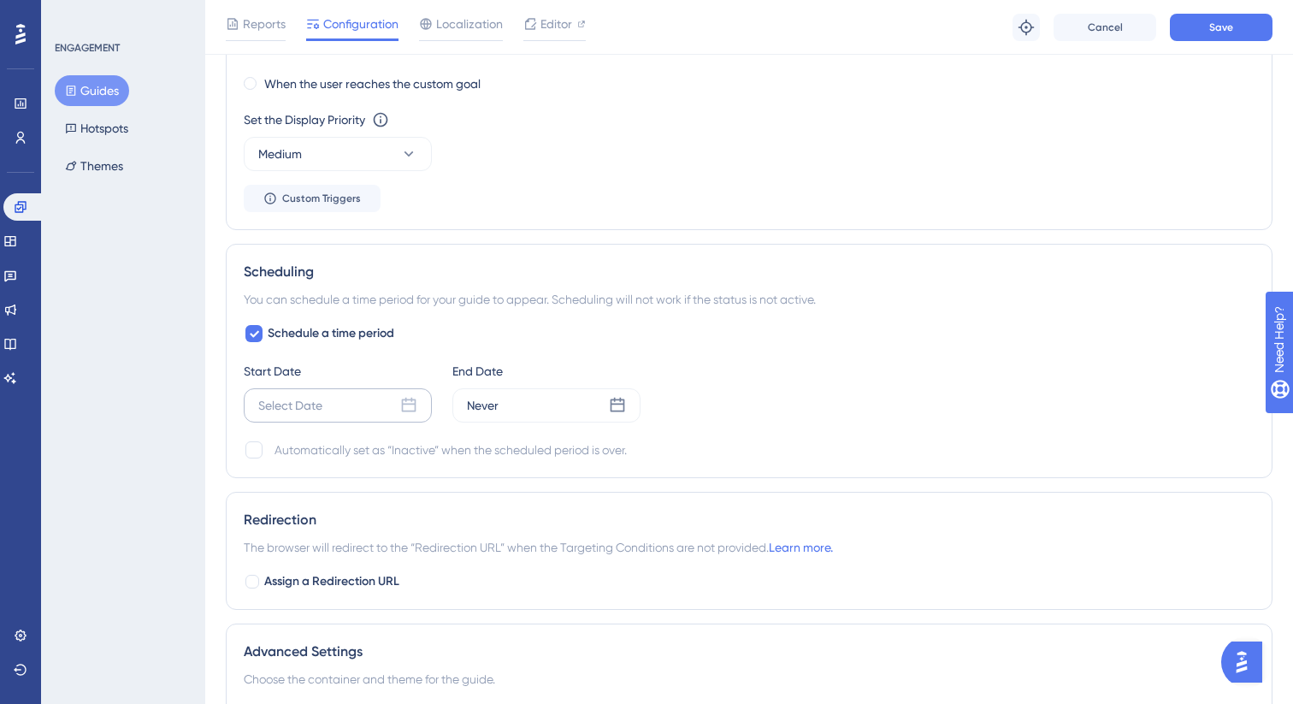
click at [329, 396] on div "Select Date" at bounding box center [338, 405] width 188 height 34
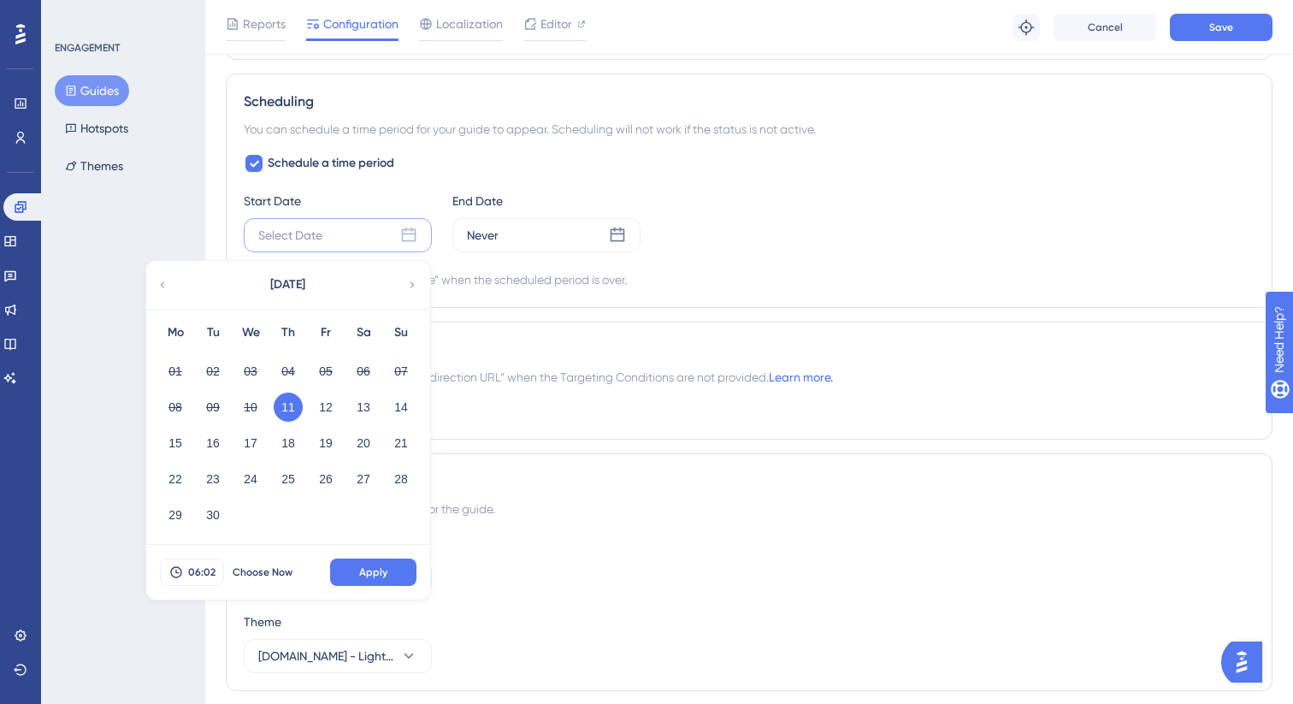
scroll to position [1387, 0]
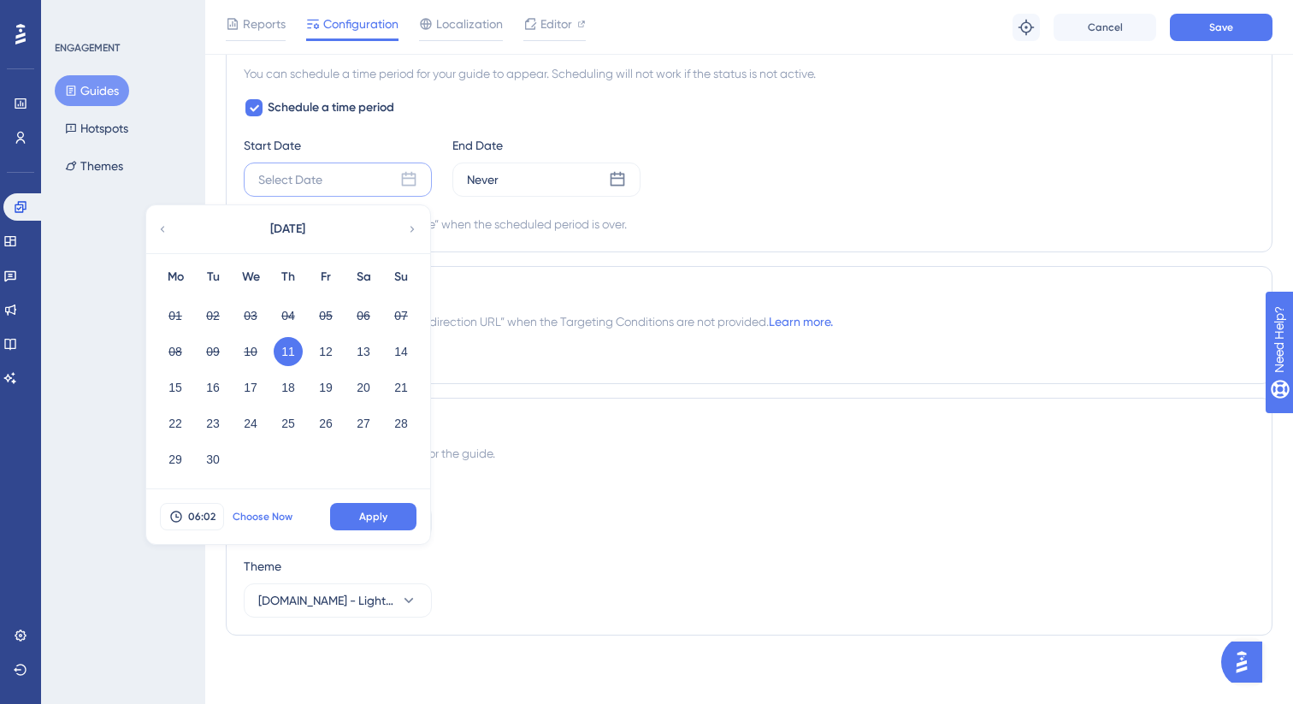
click at [272, 511] on span "Choose Now" at bounding box center [263, 516] width 60 height 14
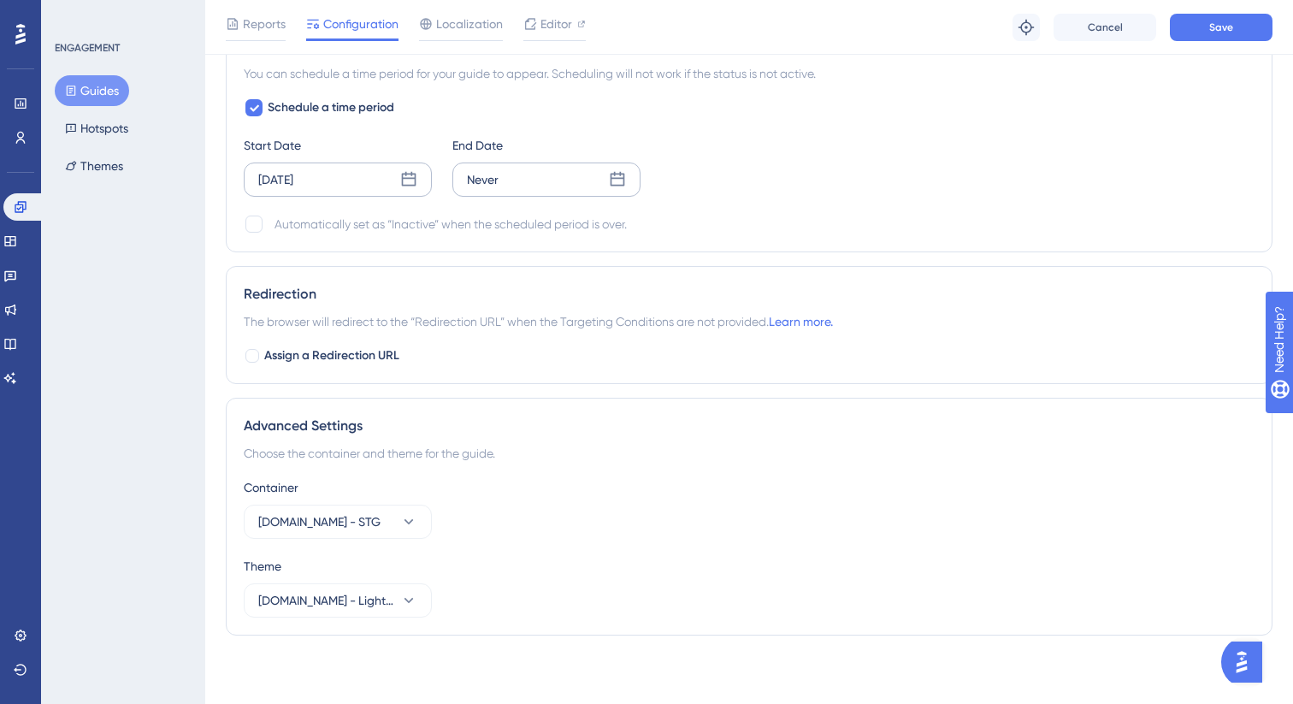
click at [520, 170] on div "Never" at bounding box center [546, 179] width 188 height 34
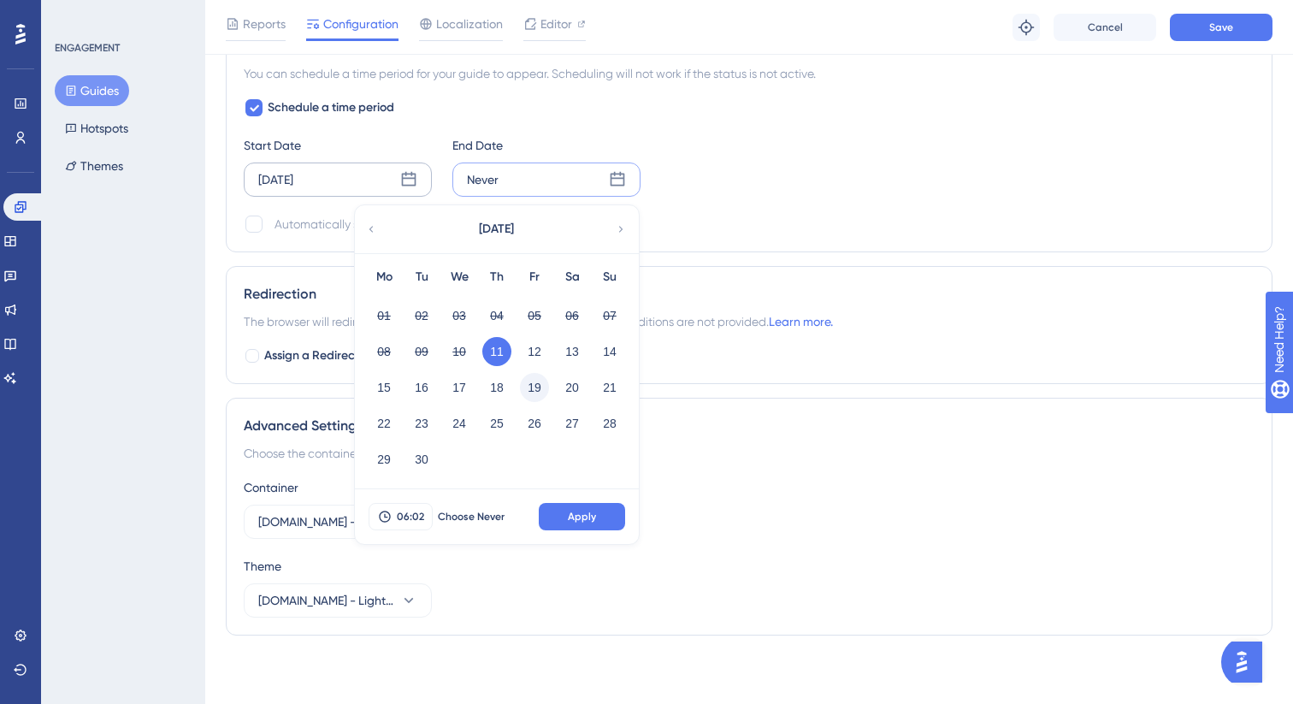
click at [530, 388] on button "19" at bounding box center [534, 387] width 29 height 29
click at [414, 515] on span "06:02" at bounding box center [410, 516] width 27 height 14
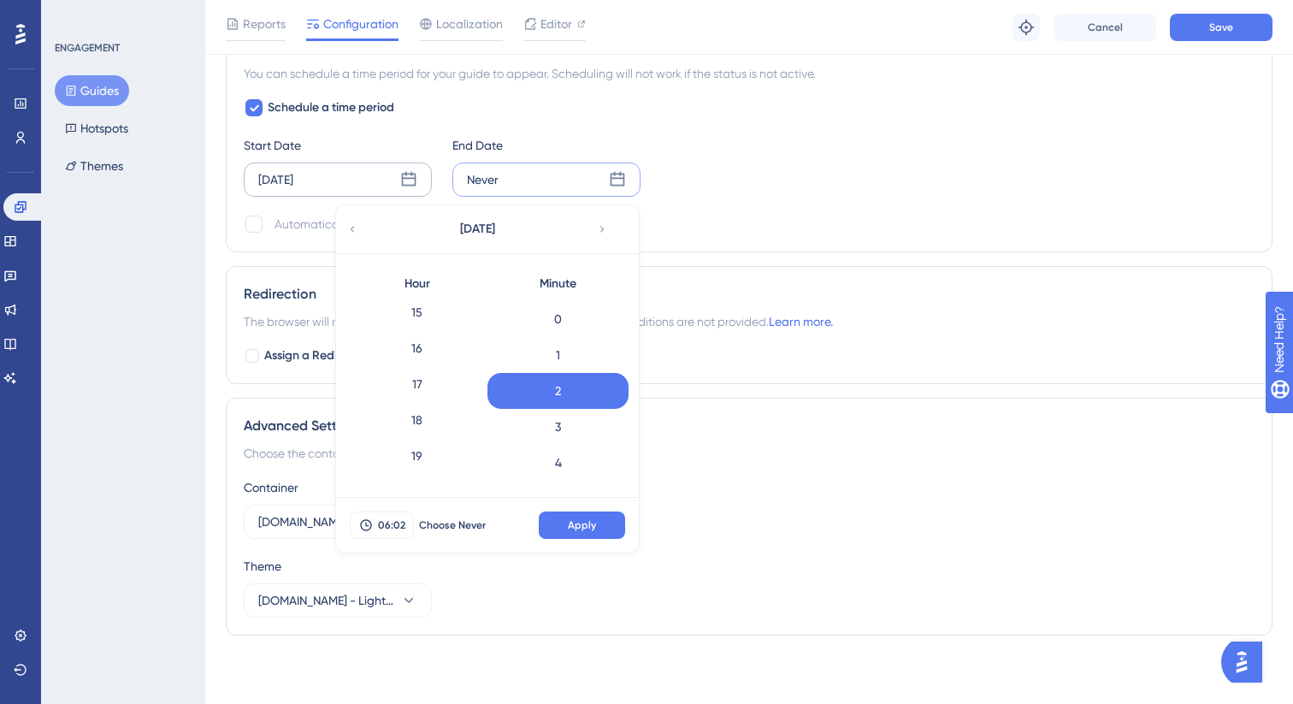
scroll to position [679, 0]
click at [436, 459] on div "23" at bounding box center [416, 466] width 141 height 36
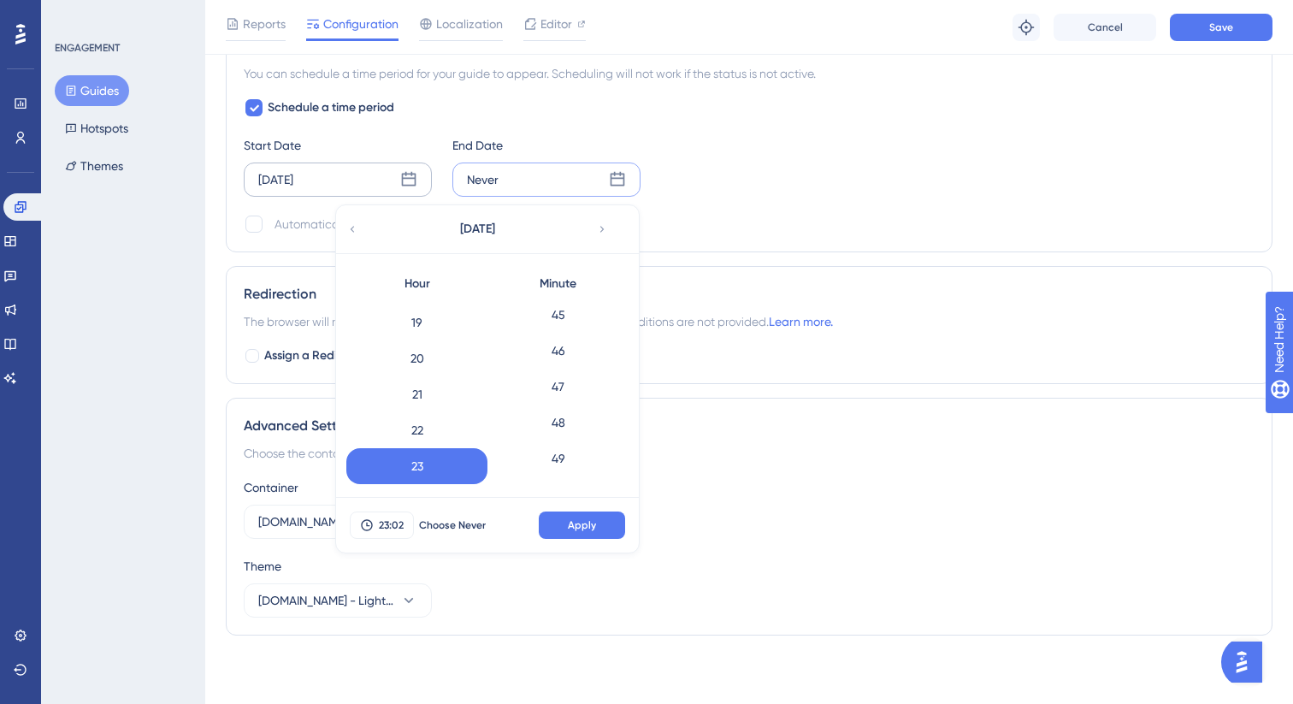
scroll to position [1971, 0]
click at [534, 472] on div "59" at bounding box center [557, 466] width 141 height 36
click at [577, 522] on span "Apply" at bounding box center [582, 525] width 28 height 14
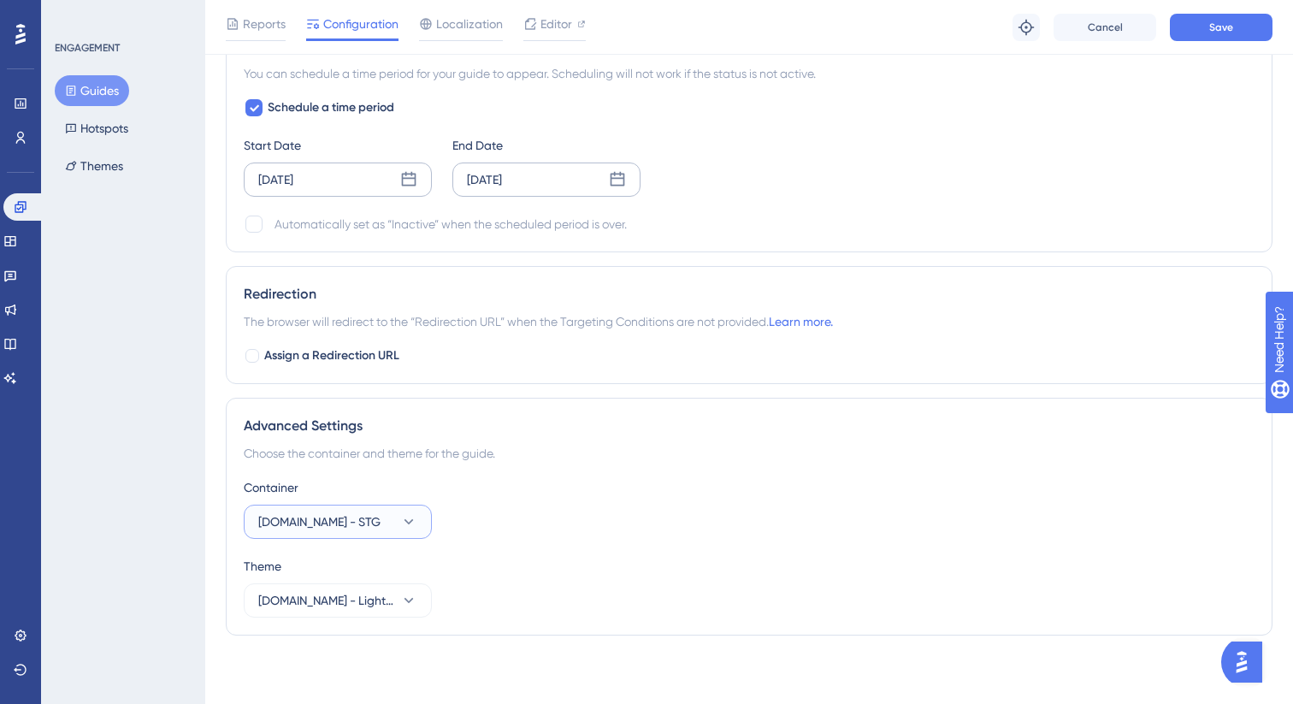
click at [389, 528] on button "[DOMAIN_NAME] - STG" at bounding box center [338, 521] width 188 height 34
click at [380, 575] on div "[DOMAIN_NAME] [DOMAIN_NAME]" at bounding box center [337, 573] width 138 height 34
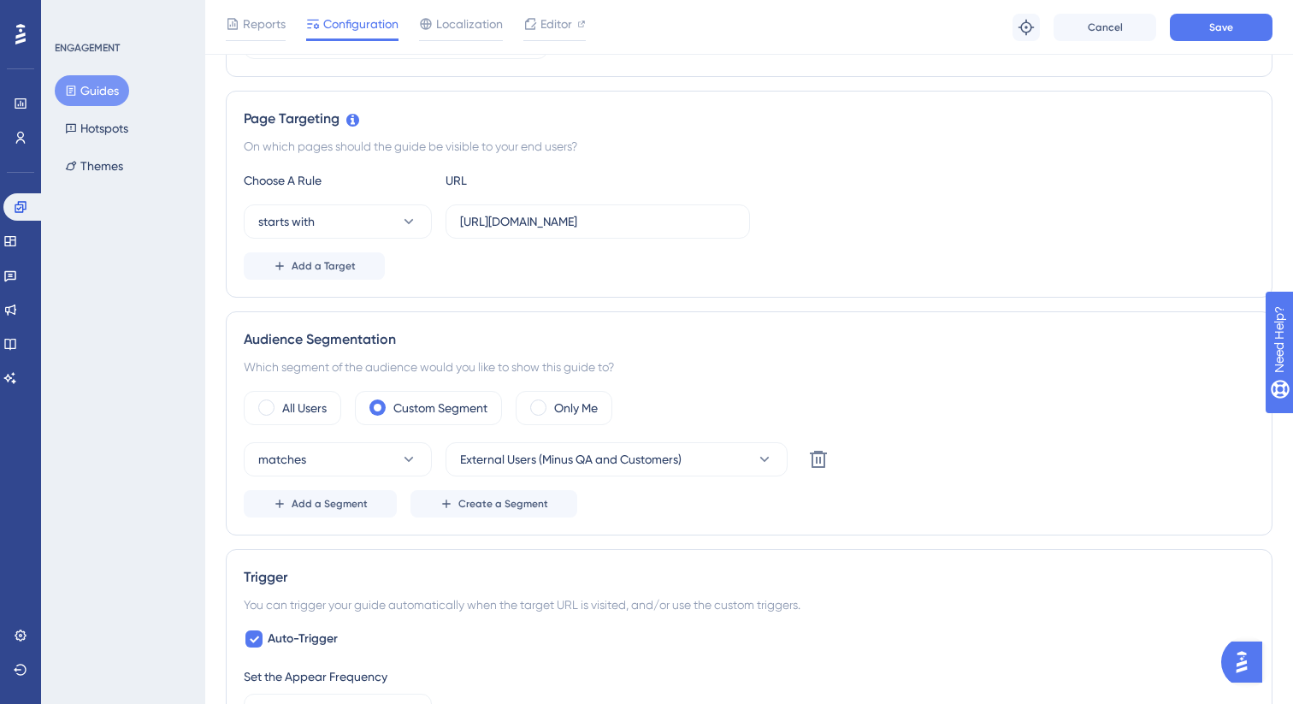
scroll to position [0, 0]
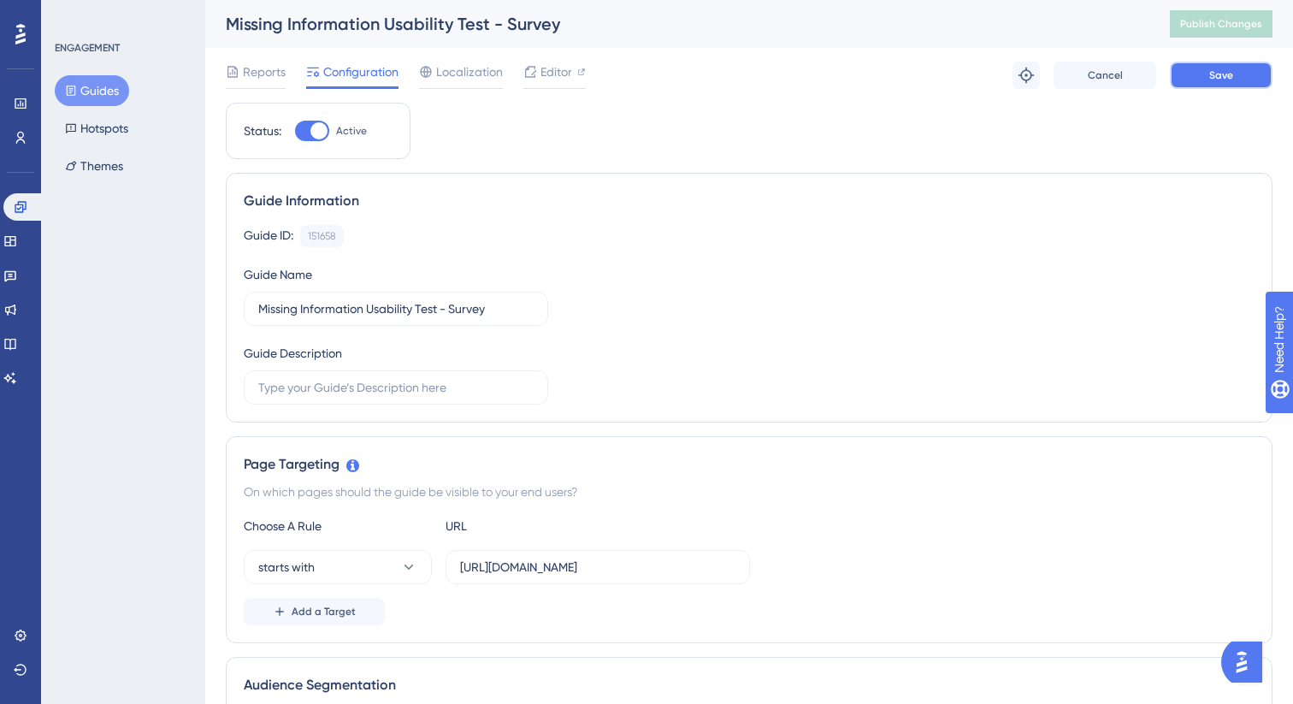
click at [1233, 79] on button "Save" at bounding box center [1220, 75] width 103 height 27
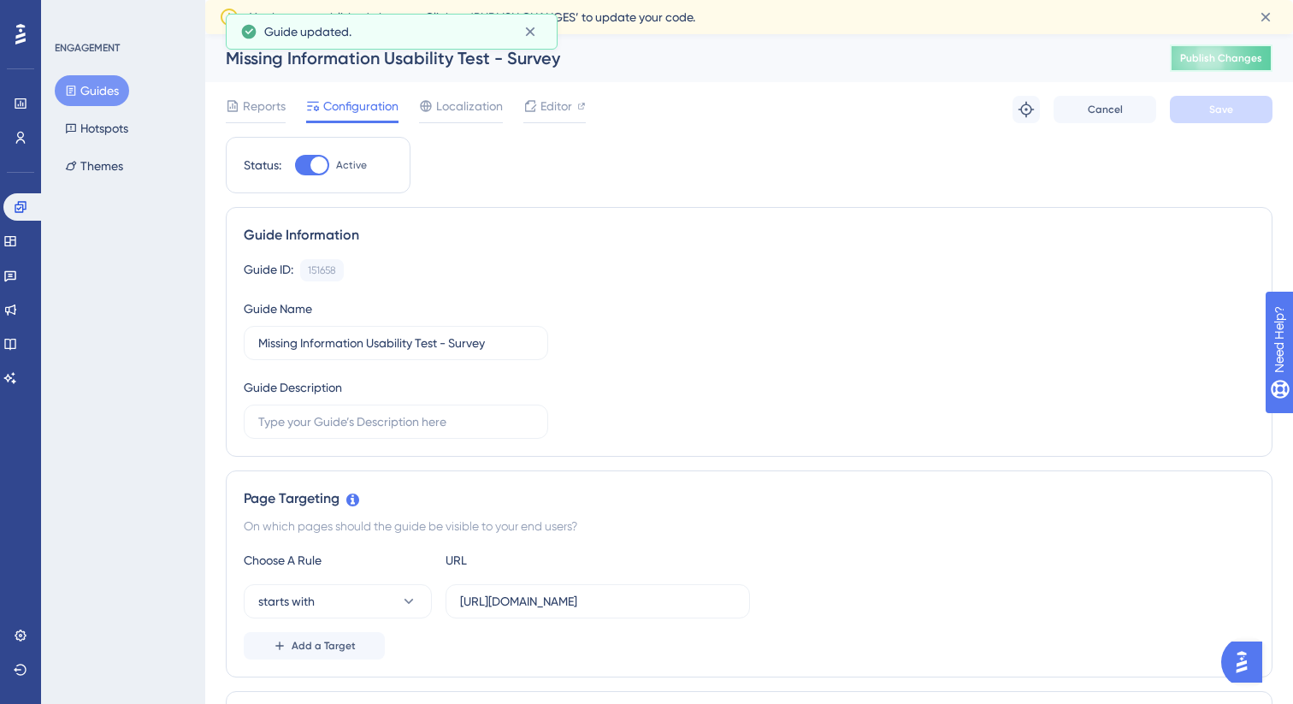
click at [1220, 55] on span "Publish Changes" at bounding box center [1221, 58] width 82 height 14
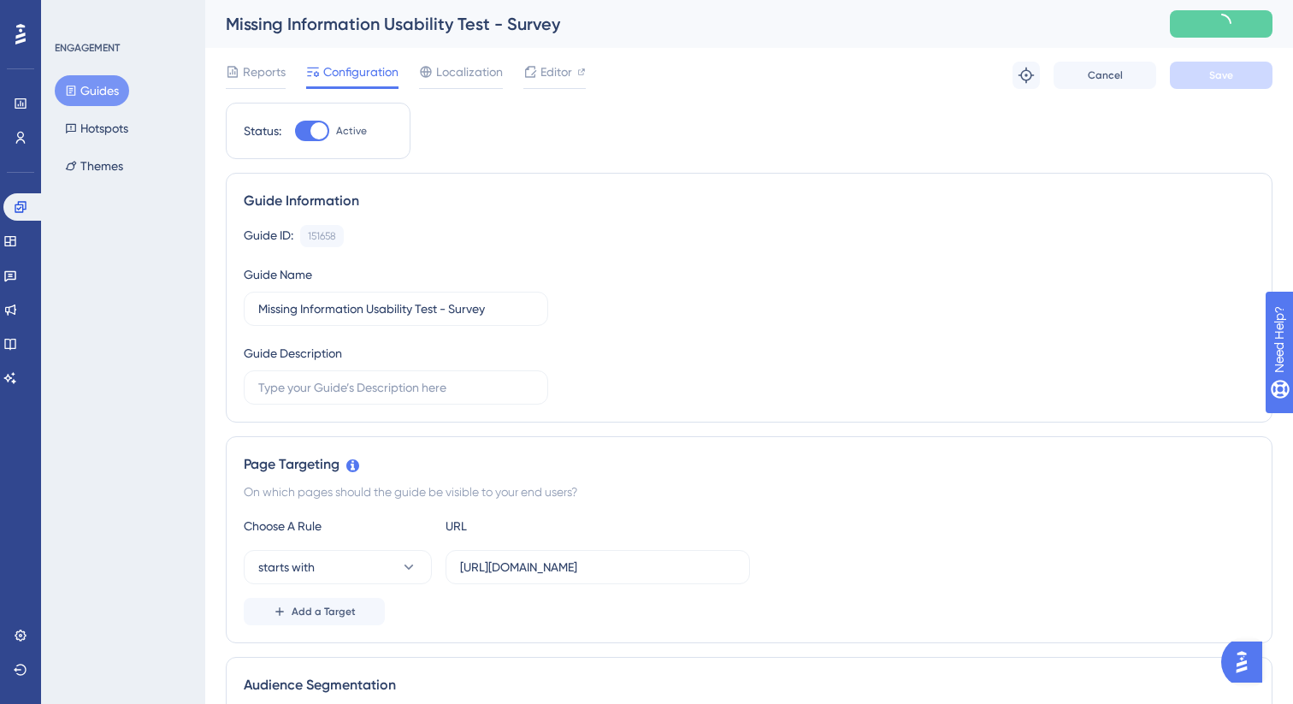
scroll to position [3, 0]
